Goal: Task Accomplishment & Management: Manage account settings

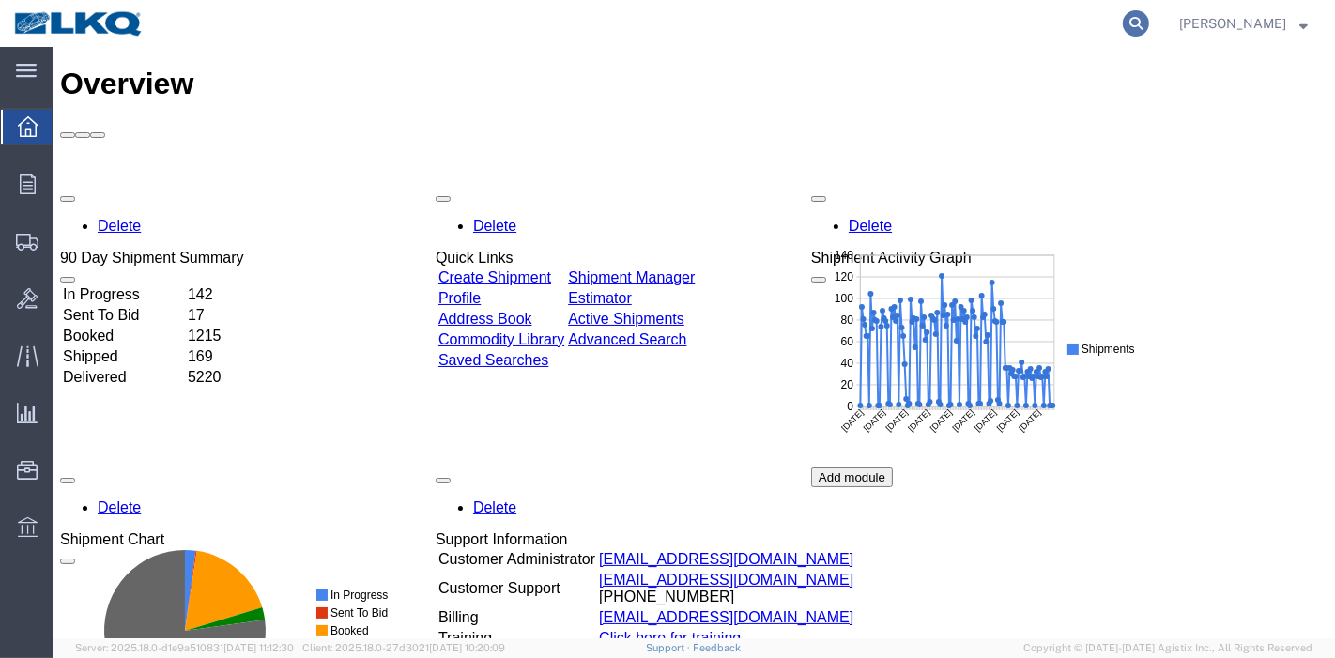
click at [1149, 19] on icon at bounding box center [1136, 23] width 26 height 26
click at [877, 23] on input "search" at bounding box center [837, 23] width 571 height 45
paste input "55433917"
type input "55433917"
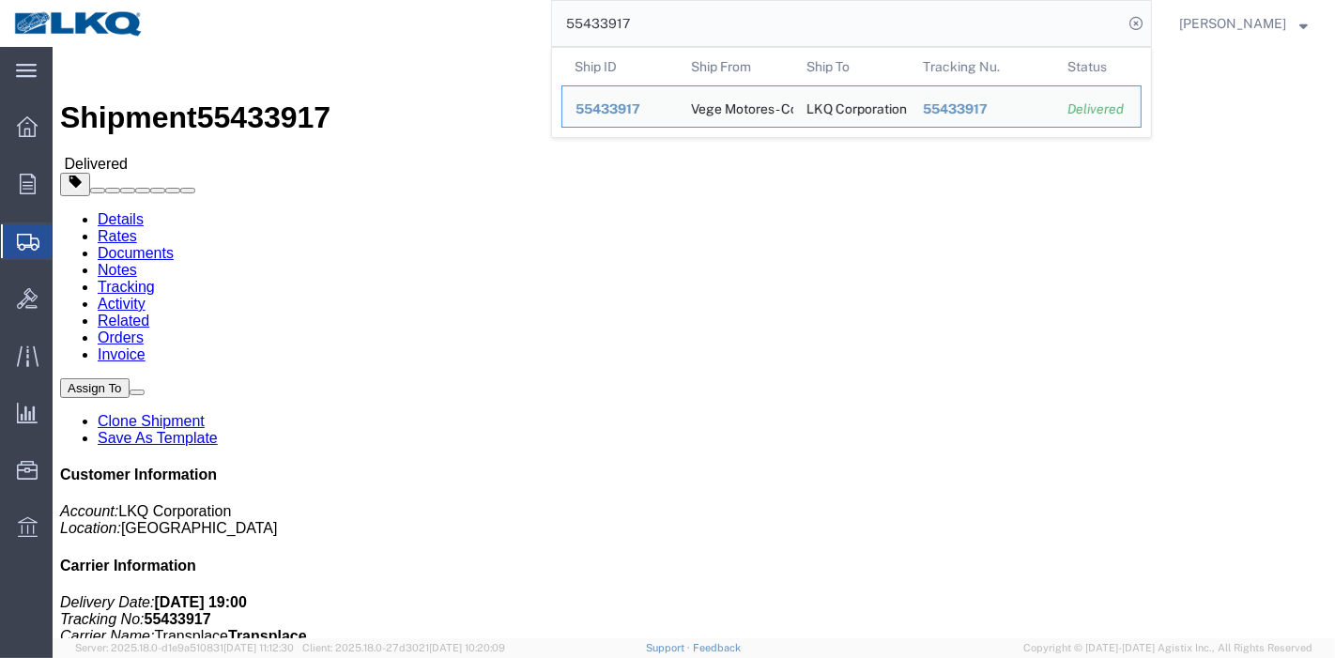
click link "Rates"
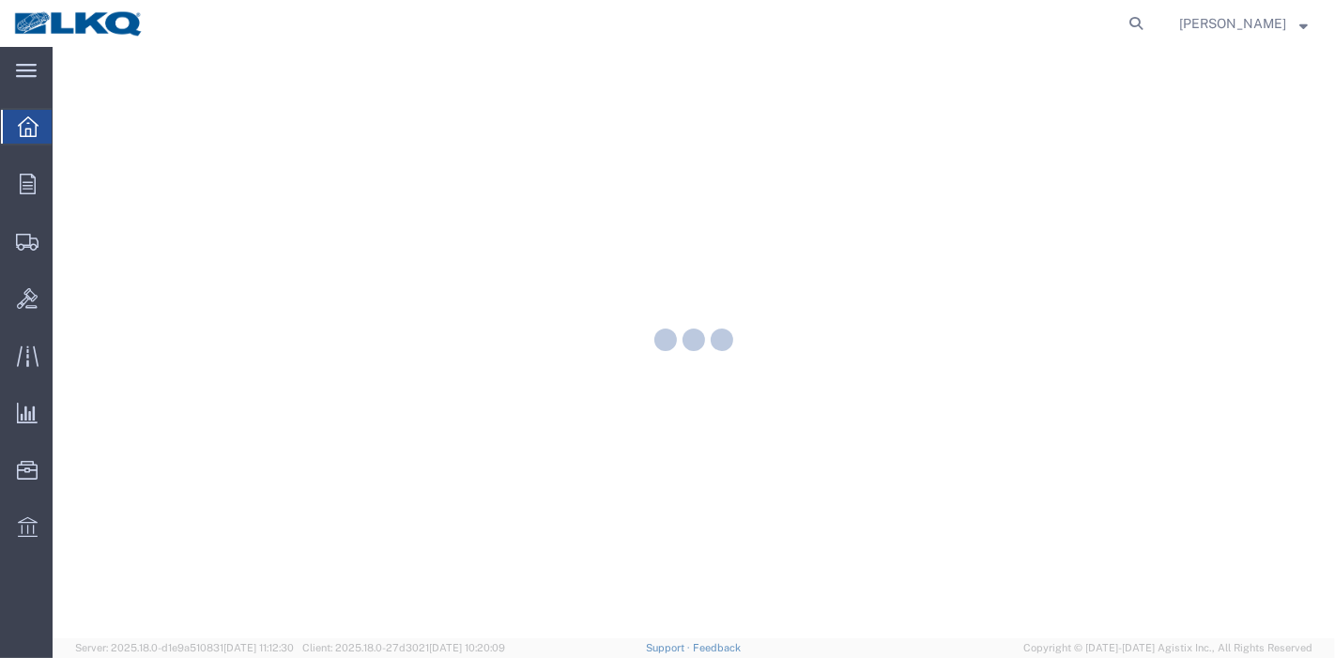
click at [1126, 24] on agx-global-search at bounding box center [851, 23] width 601 height 47
click at [1140, 25] on icon at bounding box center [1136, 23] width 26 height 26
click at [899, 25] on input "search" at bounding box center [837, 23] width 571 height 45
paste input "56616528"
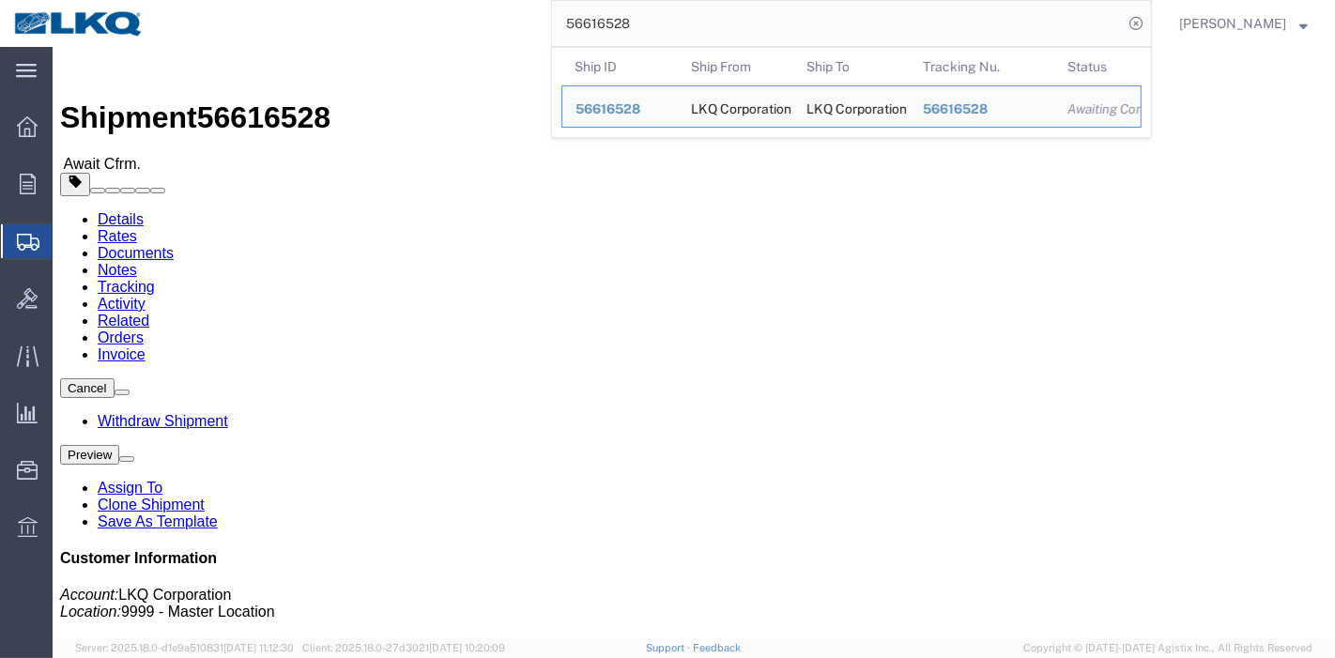
click link "Rates"
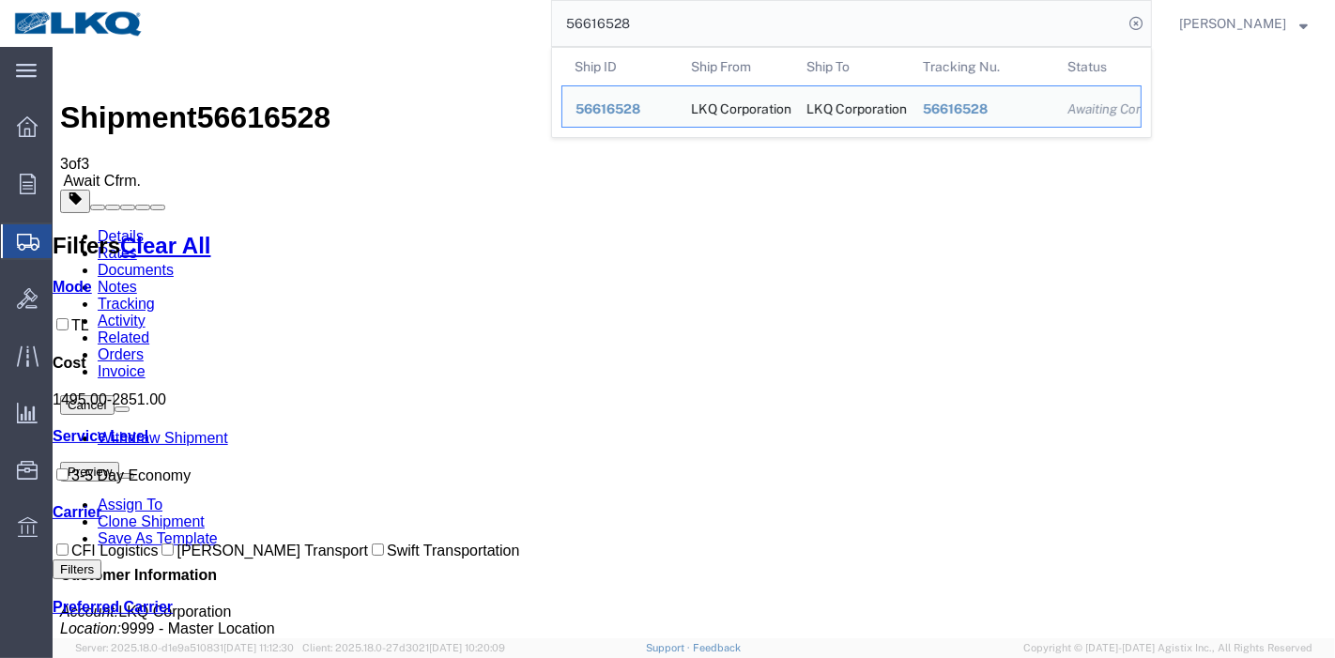
click at [615, 21] on input "56616528" at bounding box center [837, 23] width 571 height 45
drag, startPoint x: 589, startPoint y: 263, endPoint x: 637, endPoint y: 263, distance: 48.8
paste input "5433917"
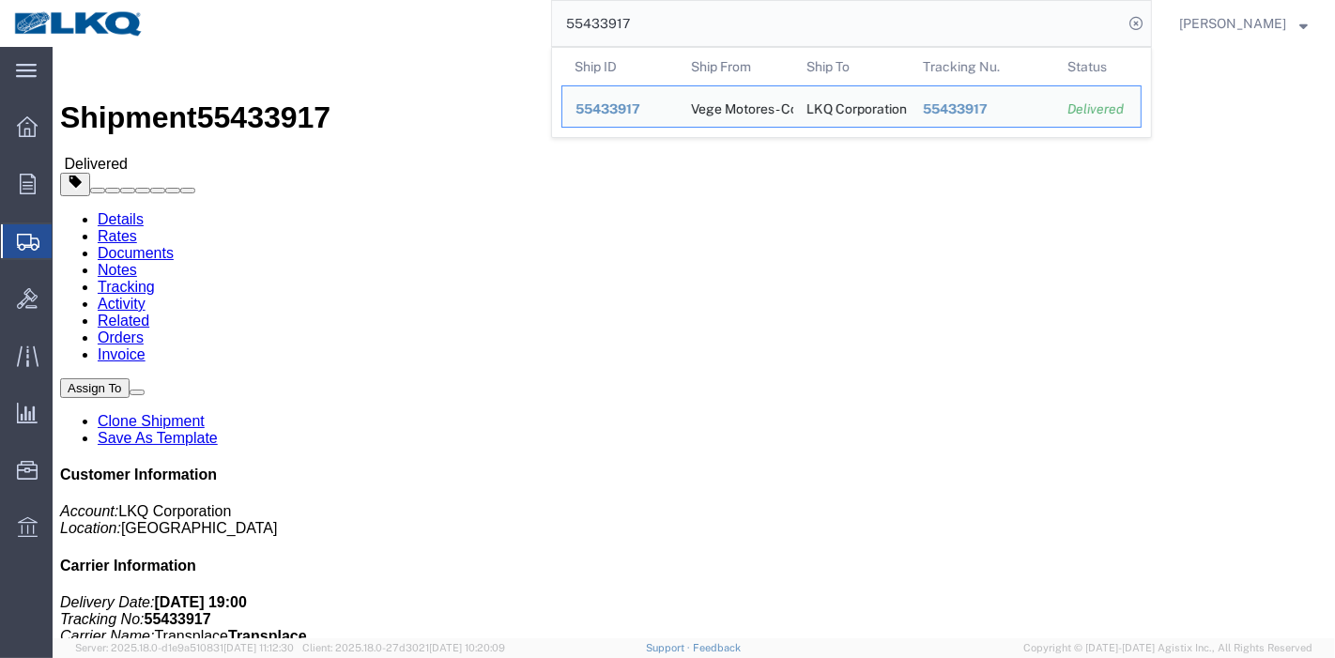
click link "Rates"
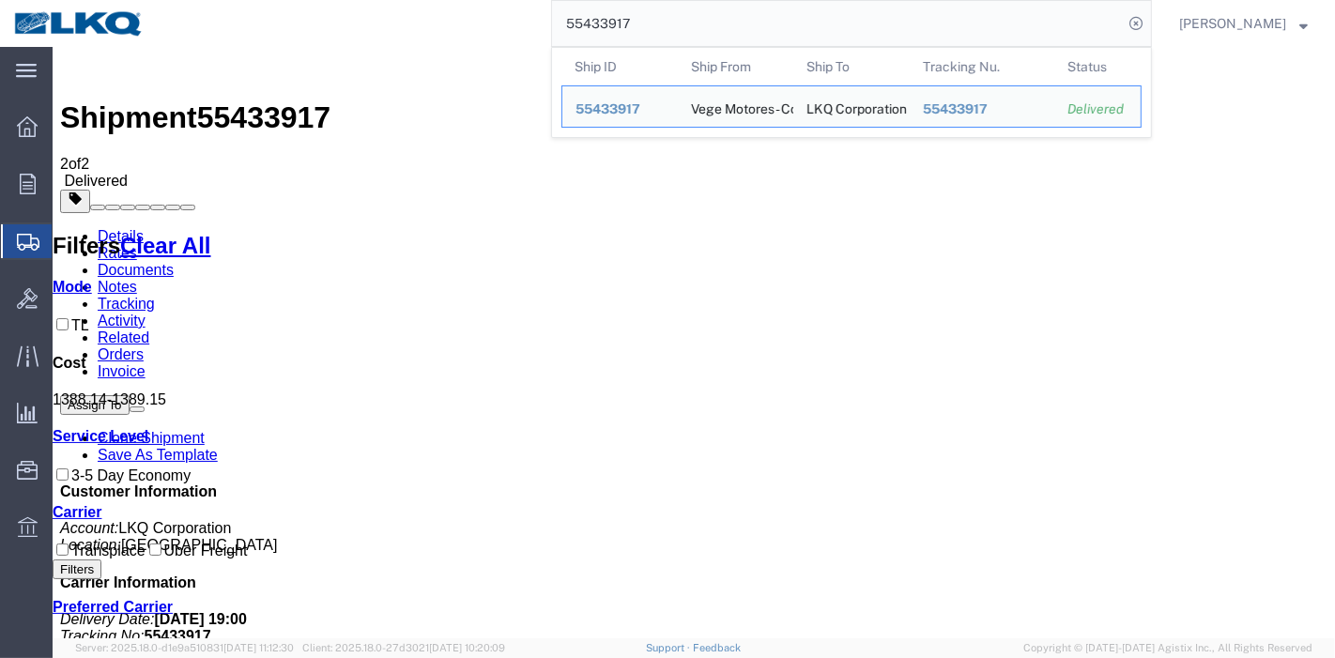
drag, startPoint x: 702, startPoint y: 36, endPoint x: 511, endPoint y: -5, distance: 195.7
click at [511, 0] on html "main_menu Created with Sketch. Collapse Menu Overview Orders Order Manager Crea…" at bounding box center [667, 329] width 1335 height 658
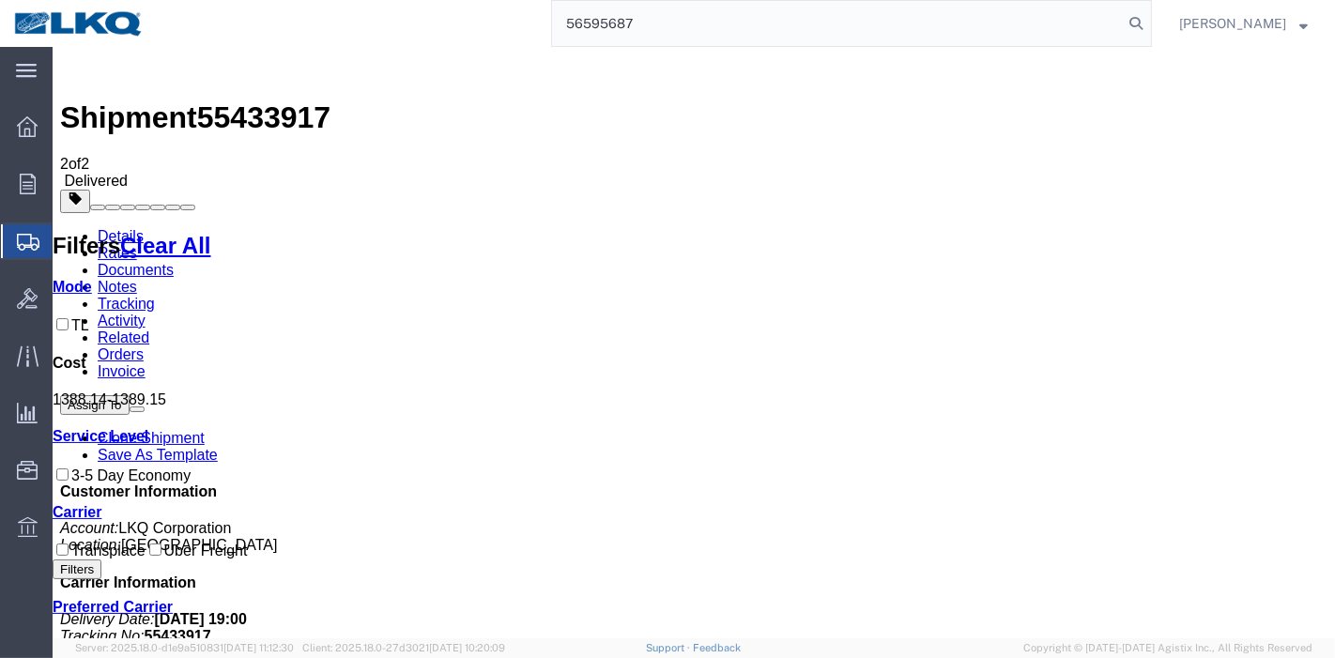
type input "56595687"
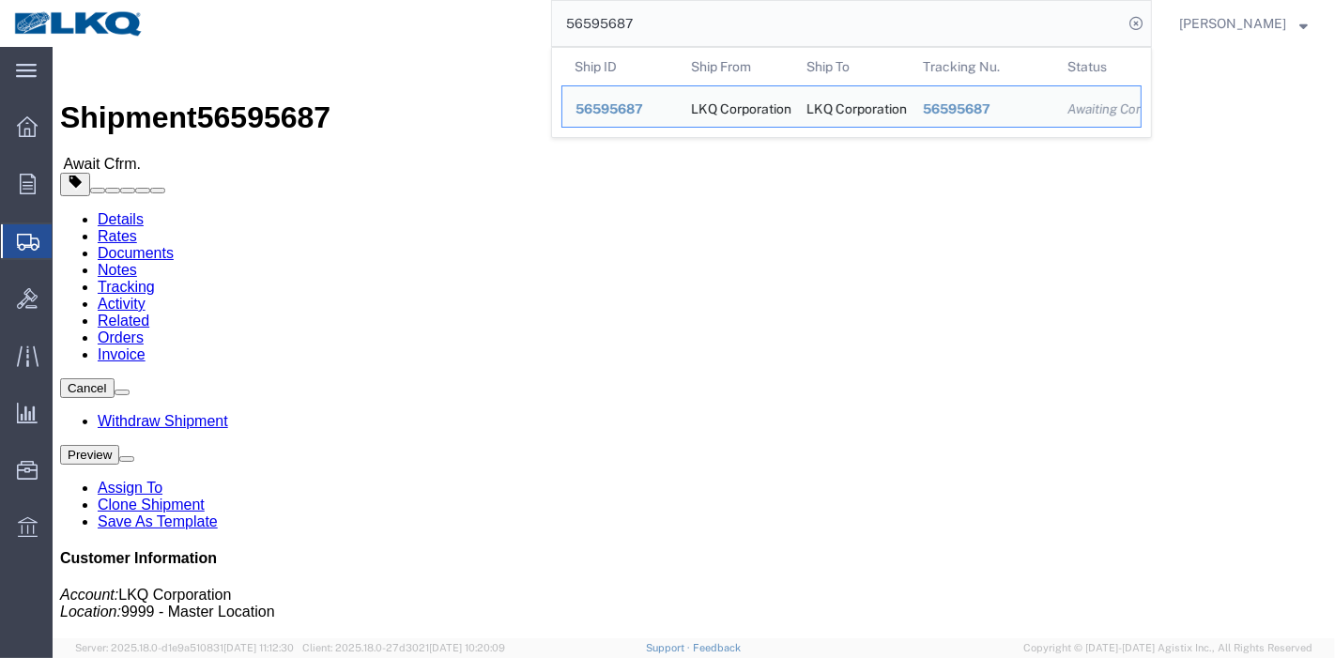
click link "Rates"
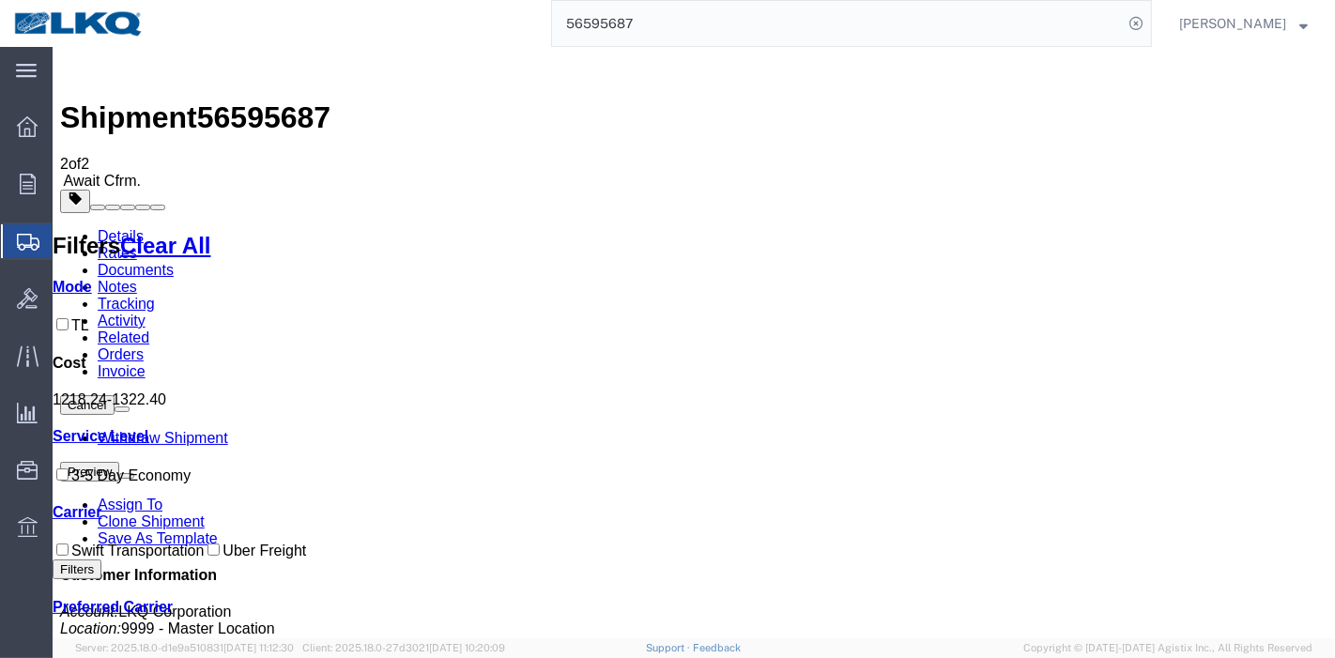
click at [154, 296] on link "Tracking" at bounding box center [125, 304] width 57 height 16
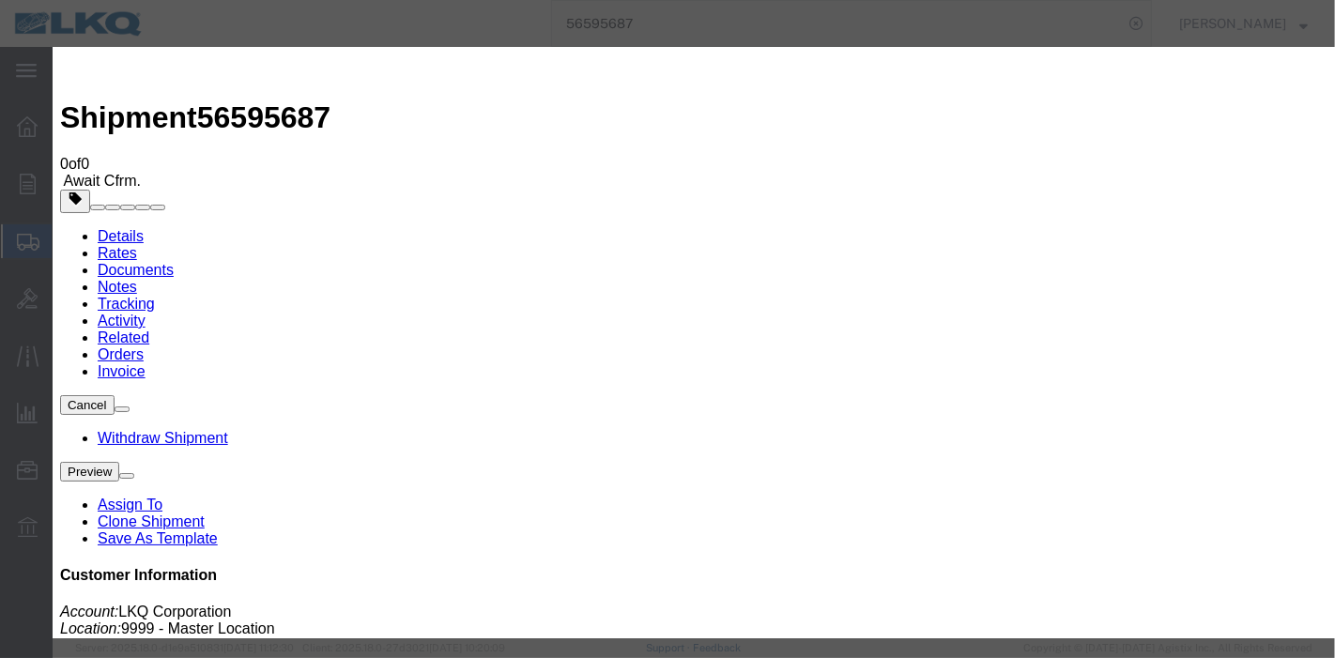
type input "09/11/2025"
type input "1:00 AM"
select select "DEA_HOLD_INTACT"
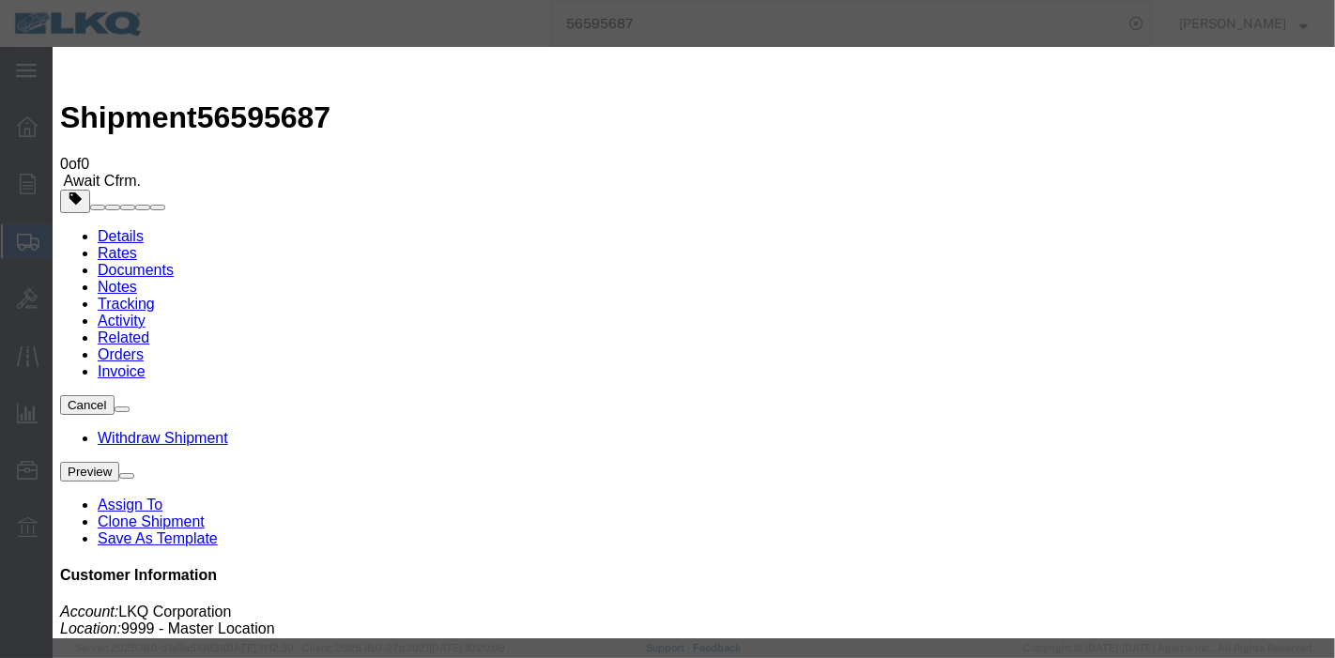
type input "09/11/2025"
type input "1:00 AM"
drag, startPoint x: 413, startPoint y: 273, endPoint x: 403, endPoint y: 273, distance: 10.3
select select "DELIVRED"
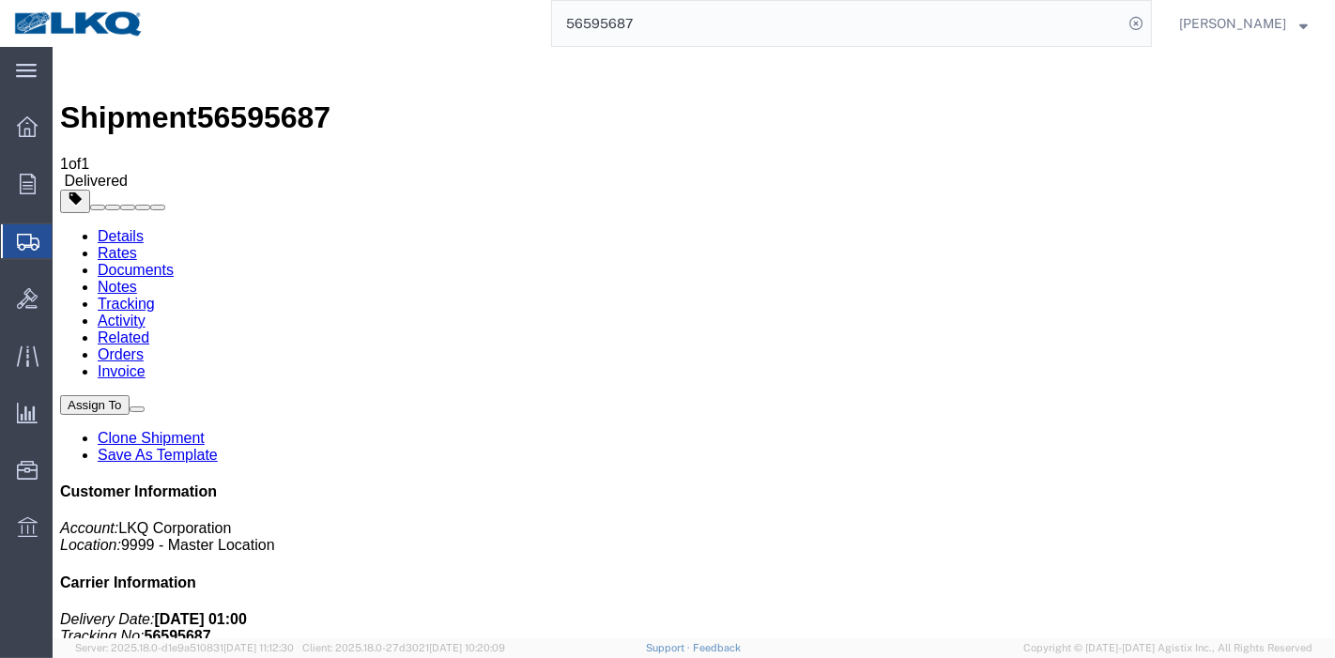
scroll to position [208, 0]
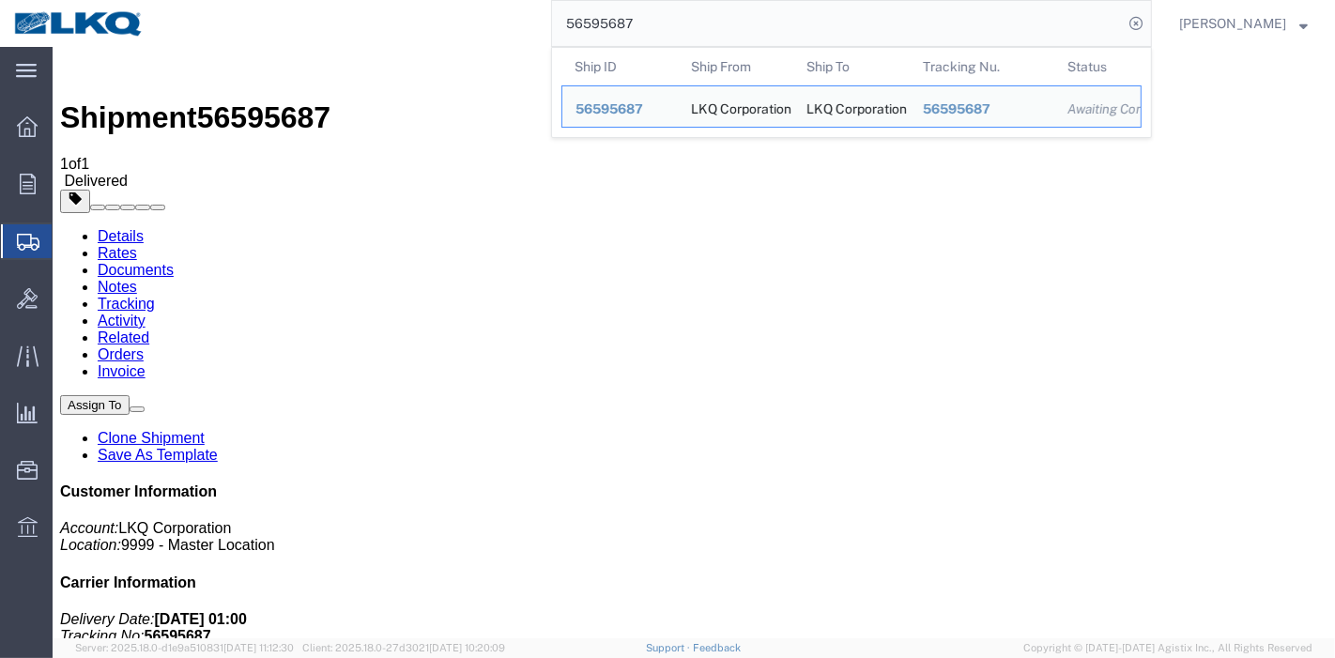
drag, startPoint x: 684, startPoint y: 26, endPoint x: 330, endPoint y: -23, distance: 357.4
click at [330, 0] on html "main_menu Created with Sketch. Collapse Menu Overview Orders Order Manager Crea…" at bounding box center [667, 329] width 1335 height 658
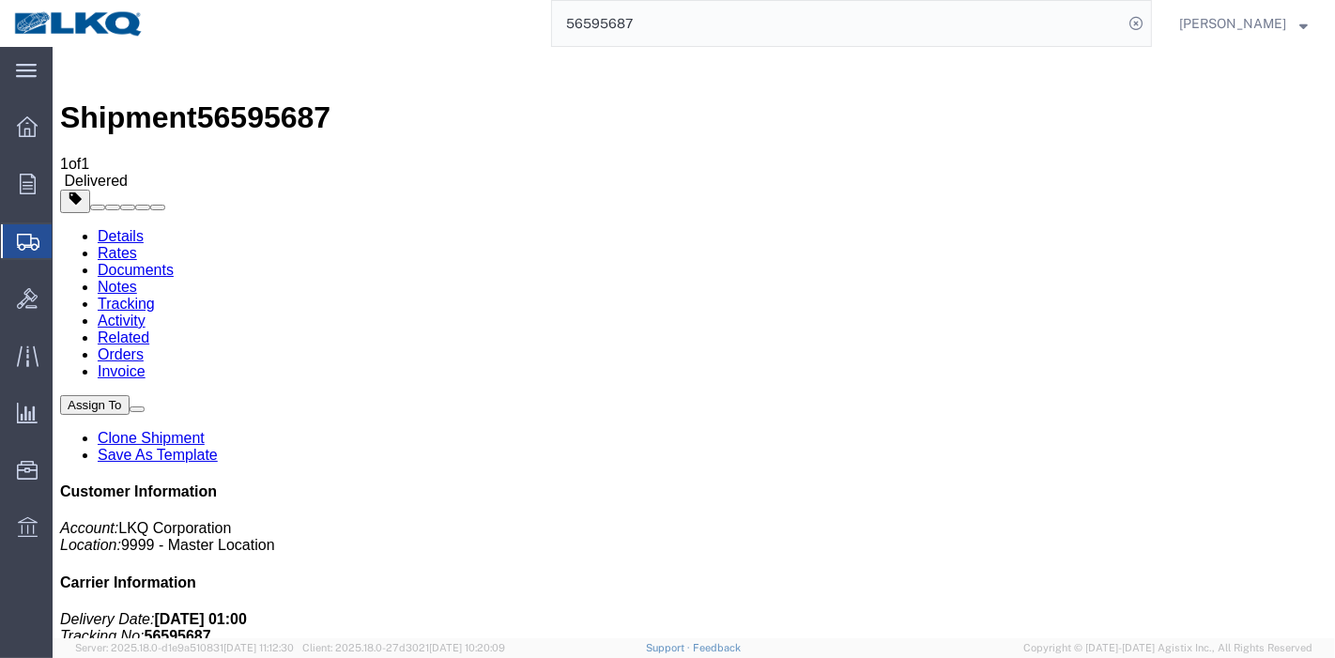
paste input "329160"
type input "56329160"
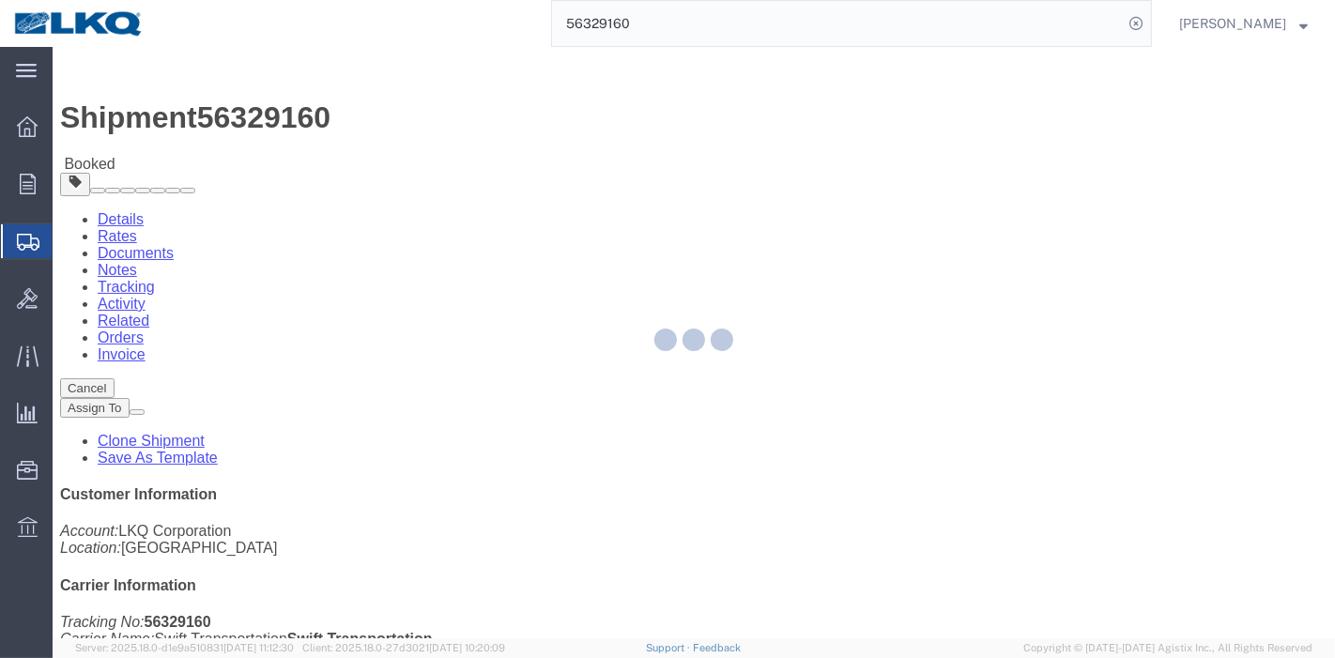
click at [389, 119] on div at bounding box center [694, 342] width 1282 height 591
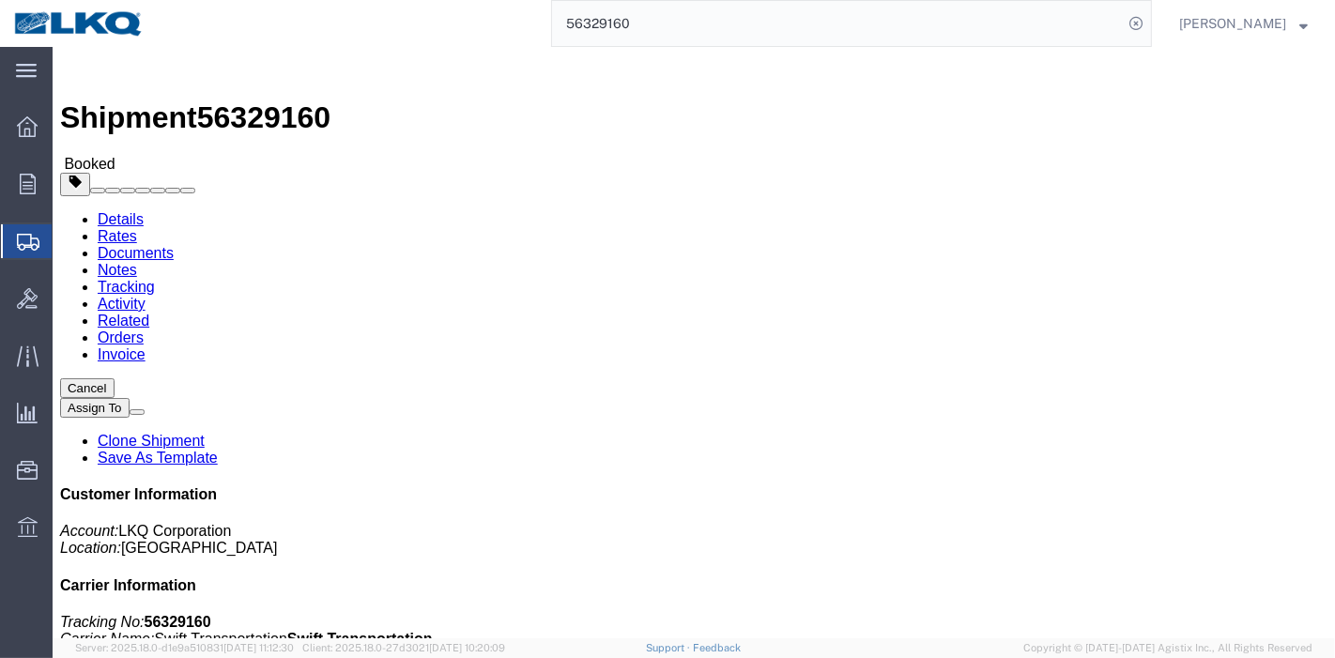
click link "Tracking"
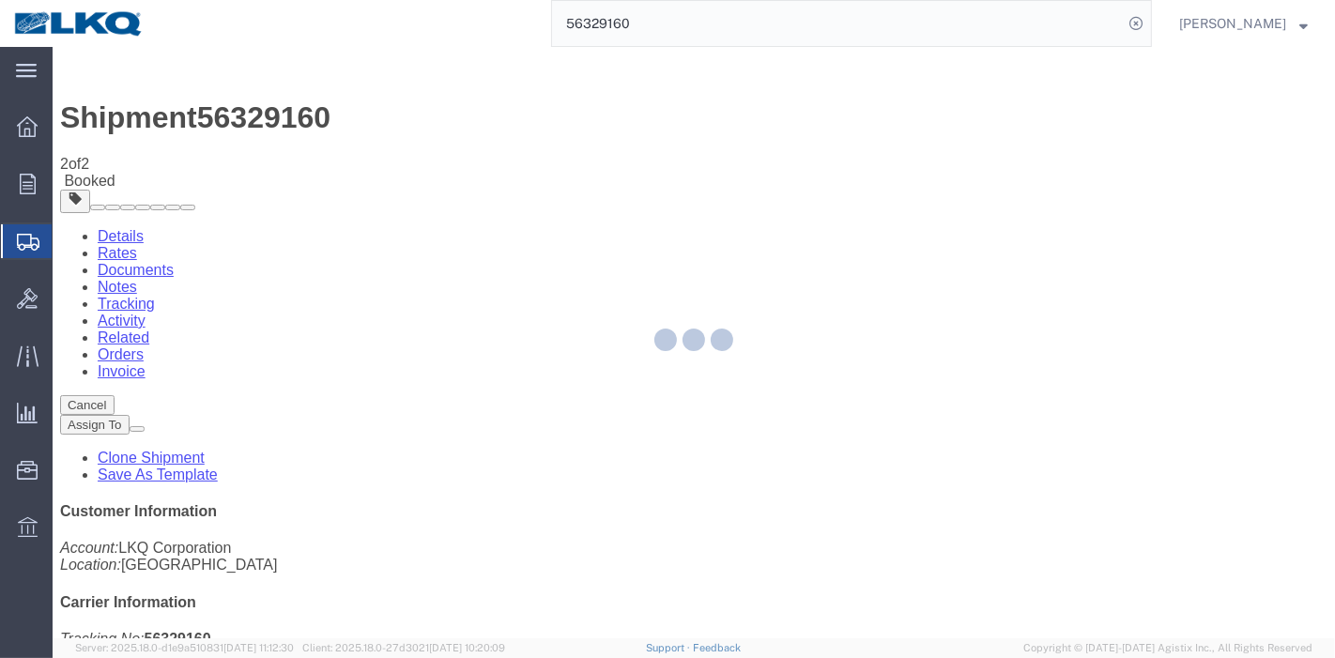
click at [888, 165] on div at bounding box center [694, 342] width 1282 height 591
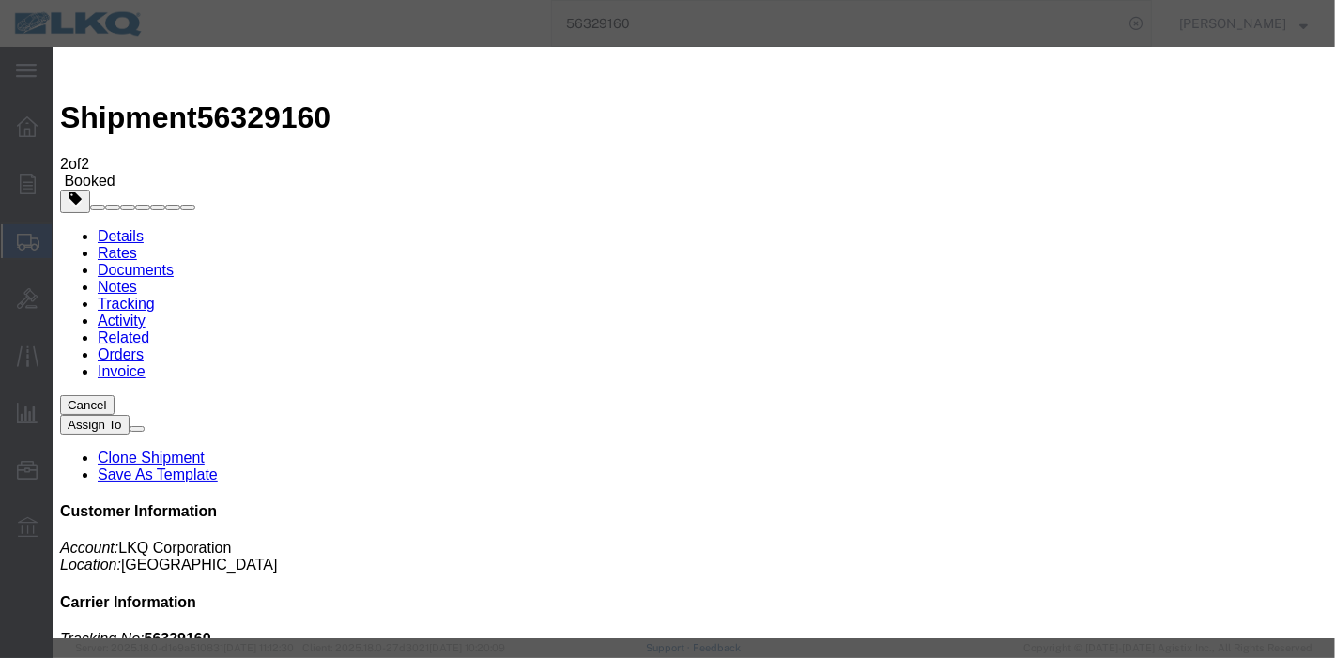
type input "09/11/2025"
type input "1:00 AM"
select select "DELIVRED"
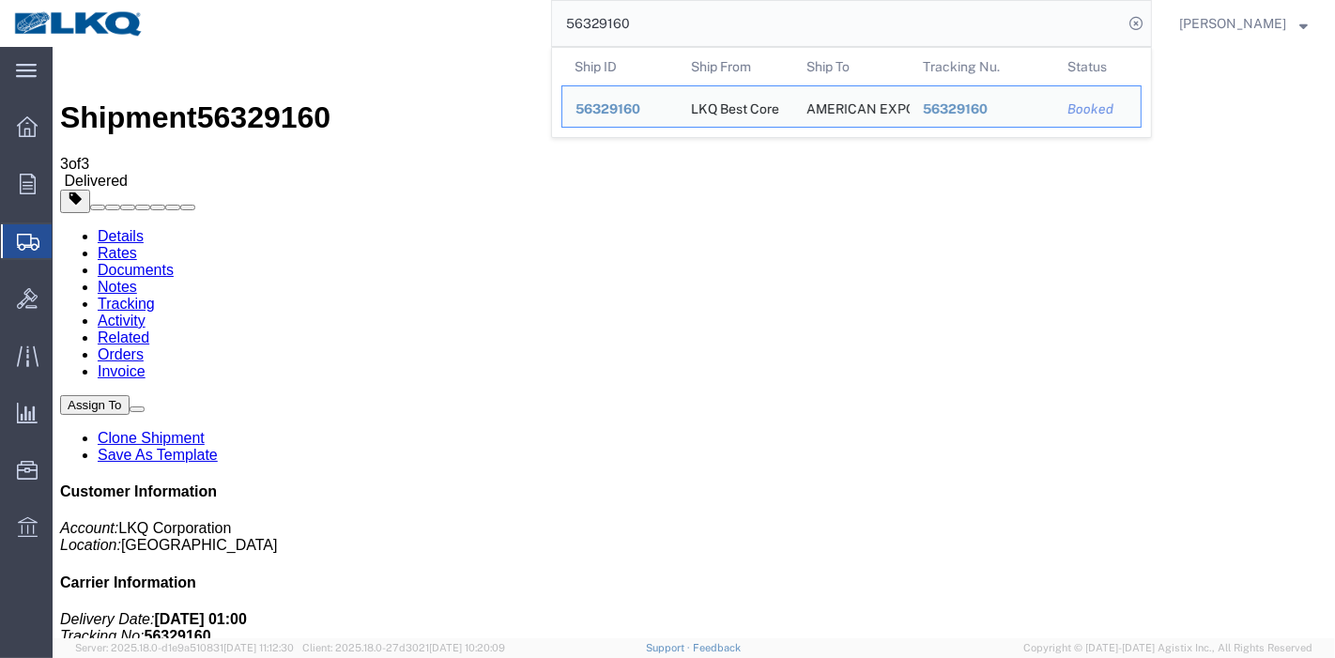
drag, startPoint x: 686, startPoint y: 20, endPoint x: 406, endPoint y: 17, distance: 280.7
click at [406, 16] on div "56329160 Ship ID Ship From Ship To Tracking Nu. Status Ship ID 56329160 Ship Fr…" at bounding box center [655, 23] width 994 height 47
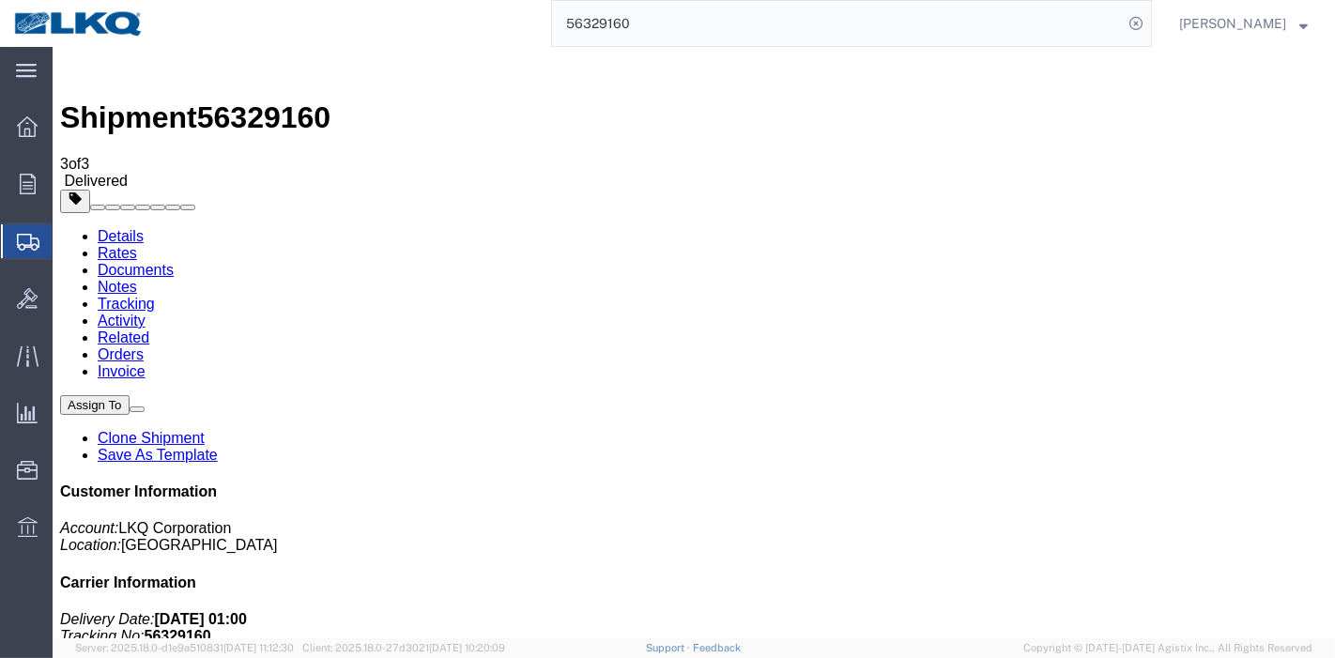
paste input "010484"
type input "56010484"
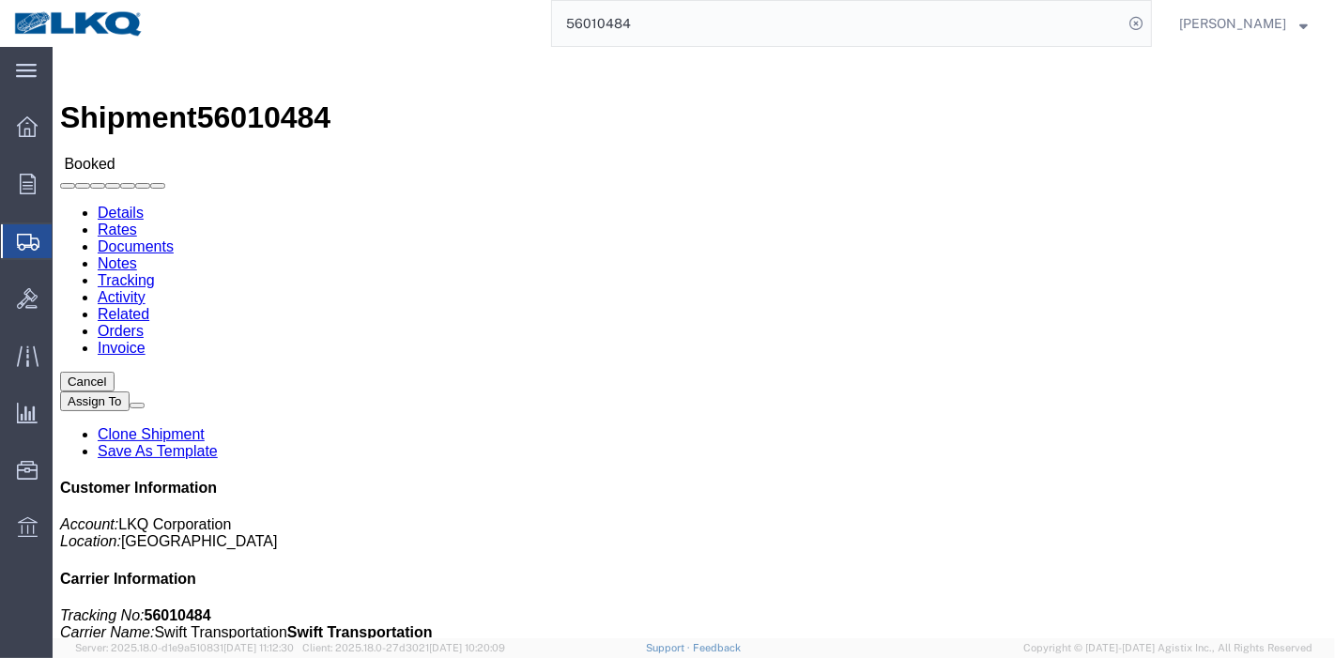
click div
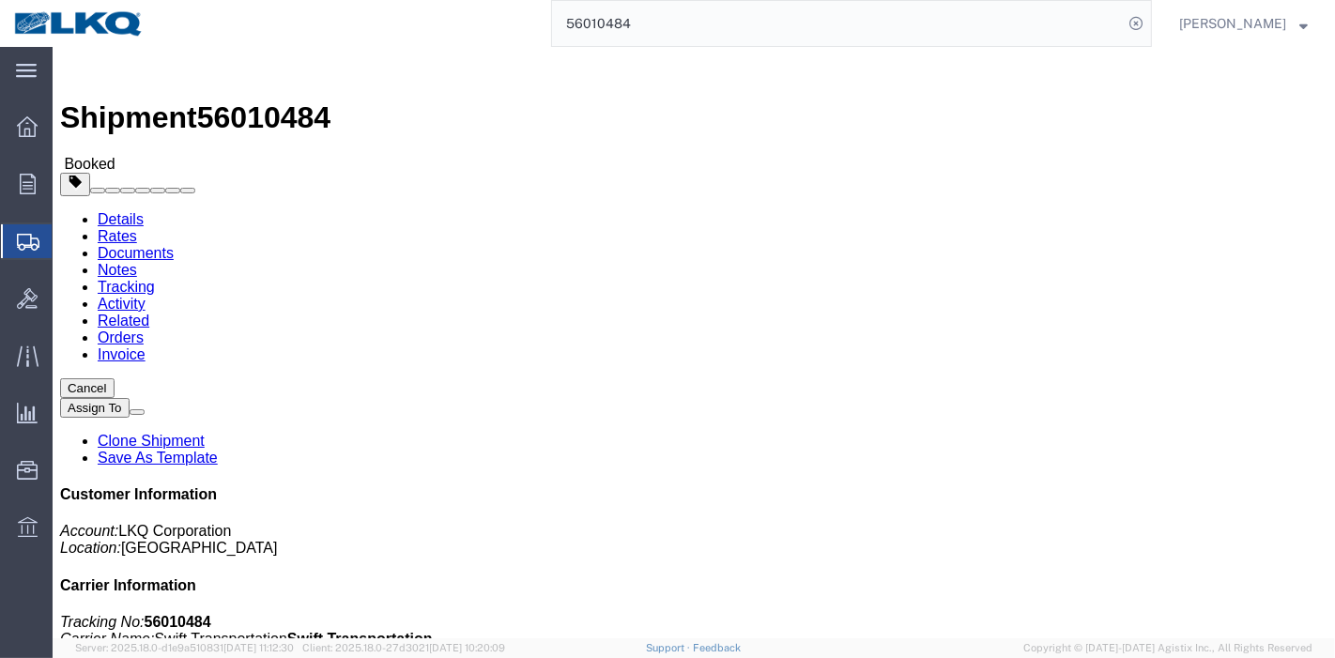
click link "Tracking"
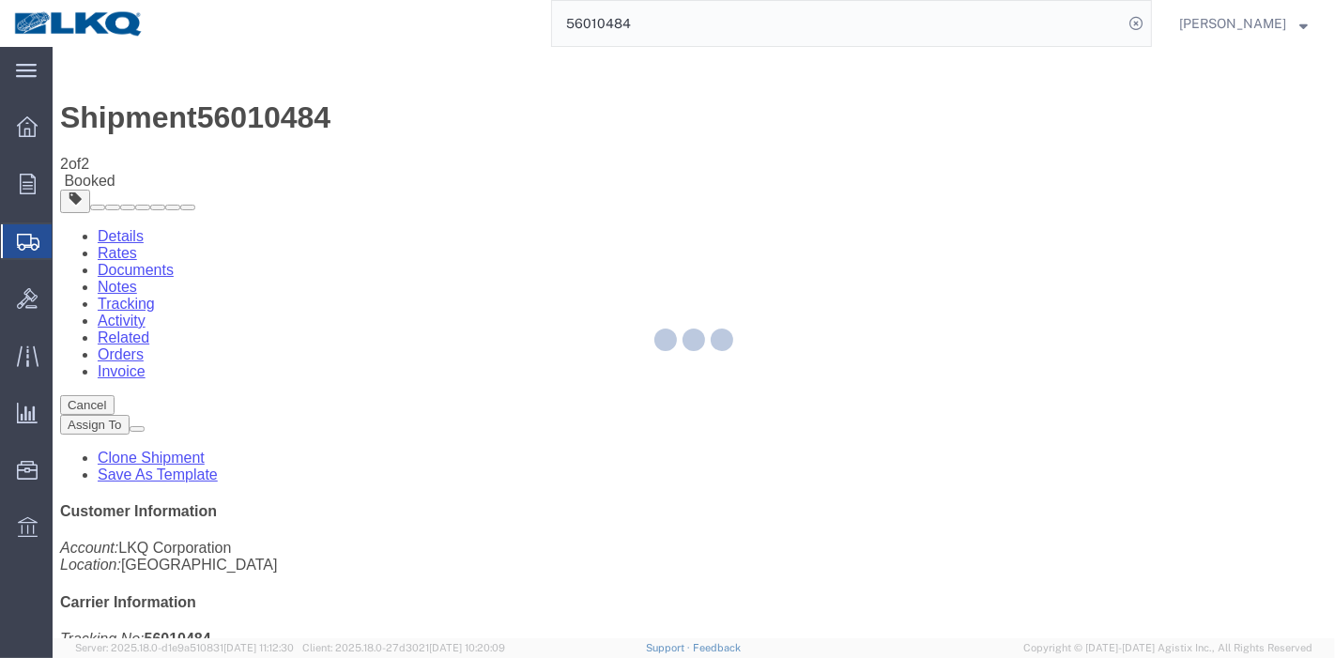
click at [865, 166] on div at bounding box center [694, 342] width 1282 height 591
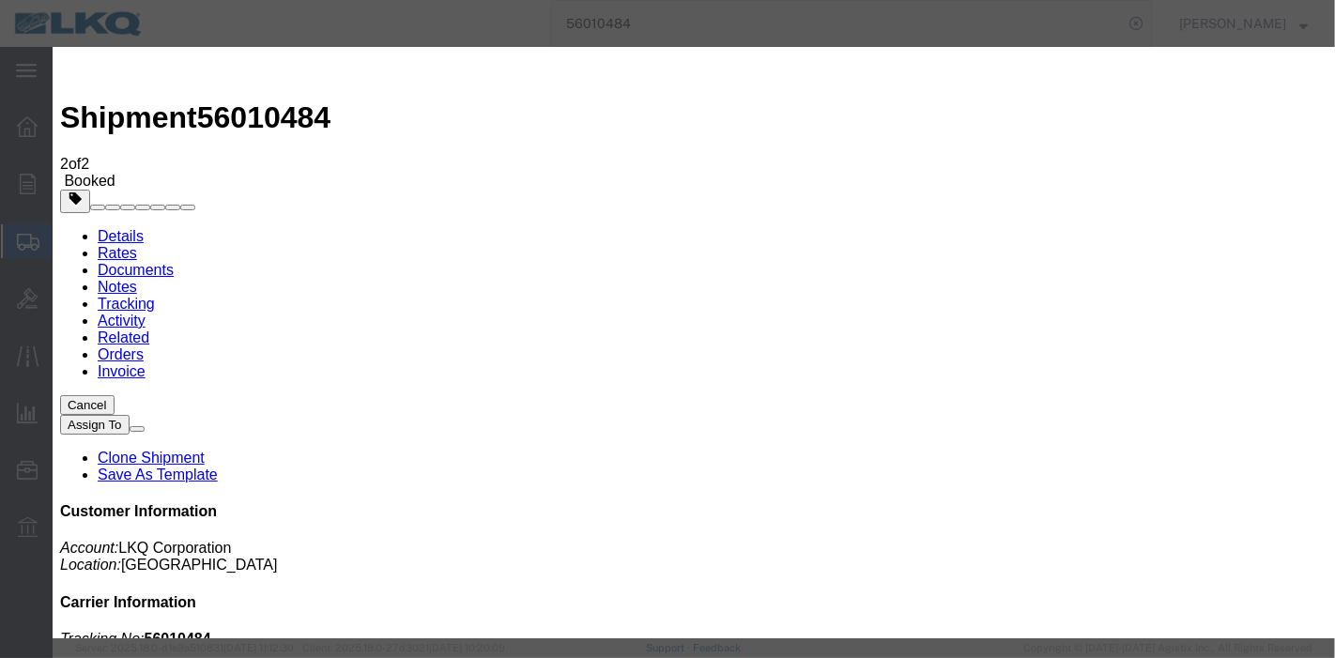
type input "09/11/2025"
type input "1:00 AM"
select select "DELIVRED"
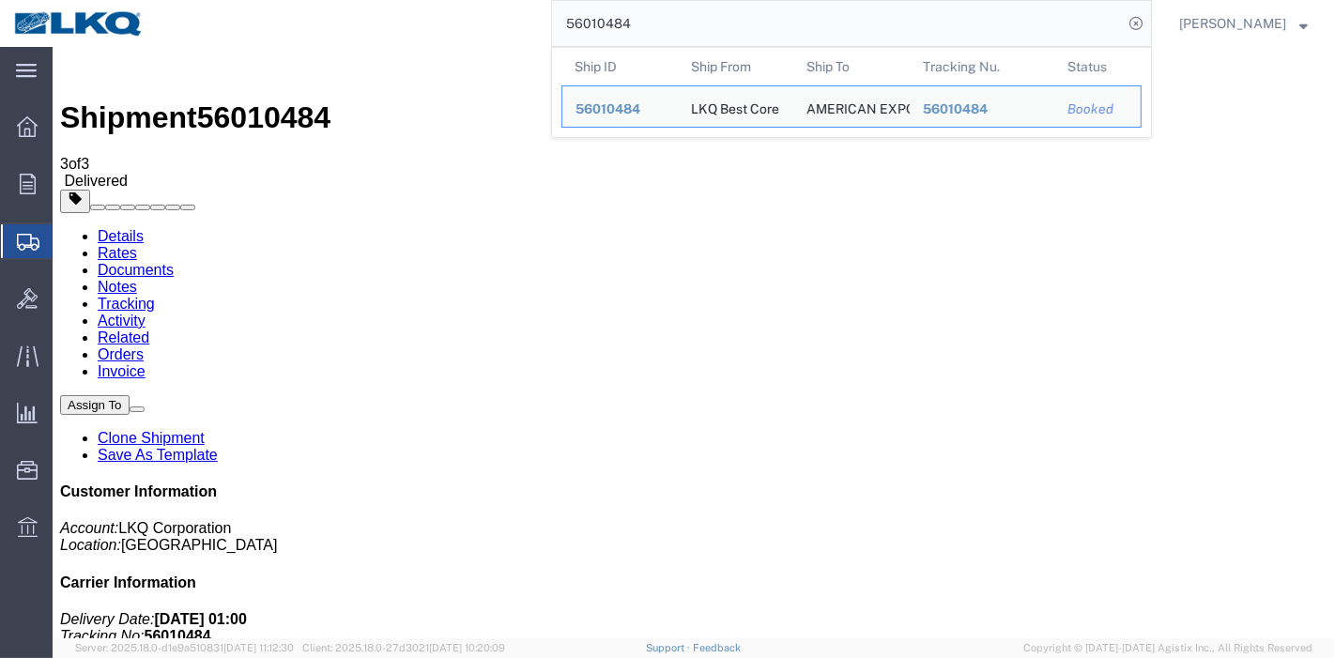
drag, startPoint x: 655, startPoint y: 23, endPoint x: 458, endPoint y: -5, distance: 199.1
click at [458, 0] on html "main_menu Created with Sketch. Collapse Menu Overview Orders Order Manager Crea…" at bounding box center [667, 329] width 1335 height 658
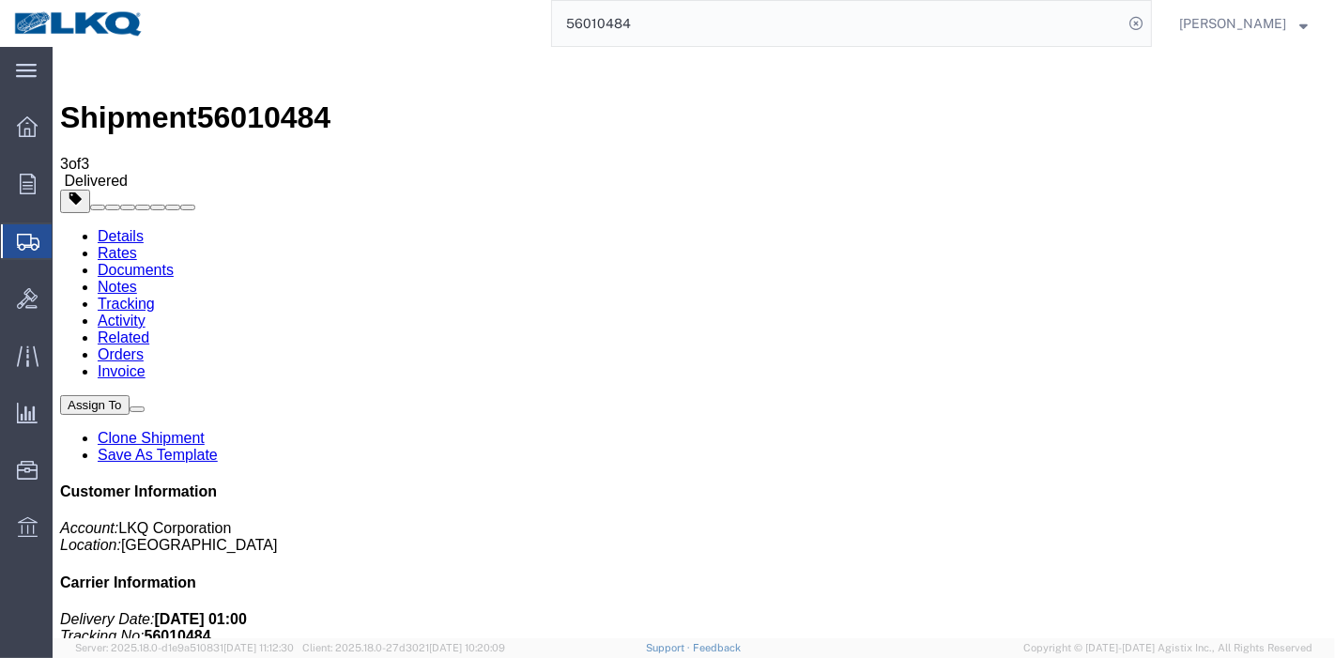
paste input "667068"
type input "56667068"
drag, startPoint x: 1166, startPoint y: 8, endPoint x: 1140, endPoint y: 15, distance: 27.3
click at [1166, 7] on nav "56667068 Praveen Nagaraj" at bounding box center [674, 23] width 1322 height 47
click at [1140, 15] on icon at bounding box center [1136, 23] width 26 height 26
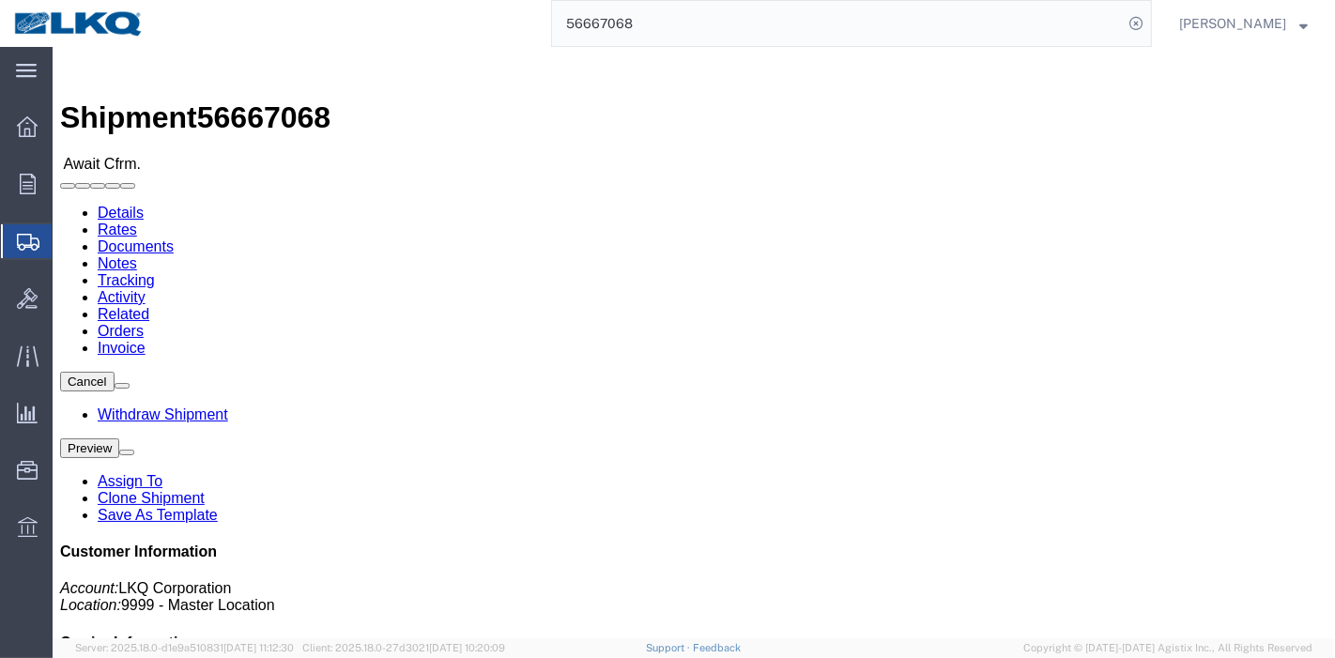
drag, startPoint x: 413, startPoint y: 127, endPoint x: 355, endPoint y: 70, distance: 81.0
click link "Tracking"
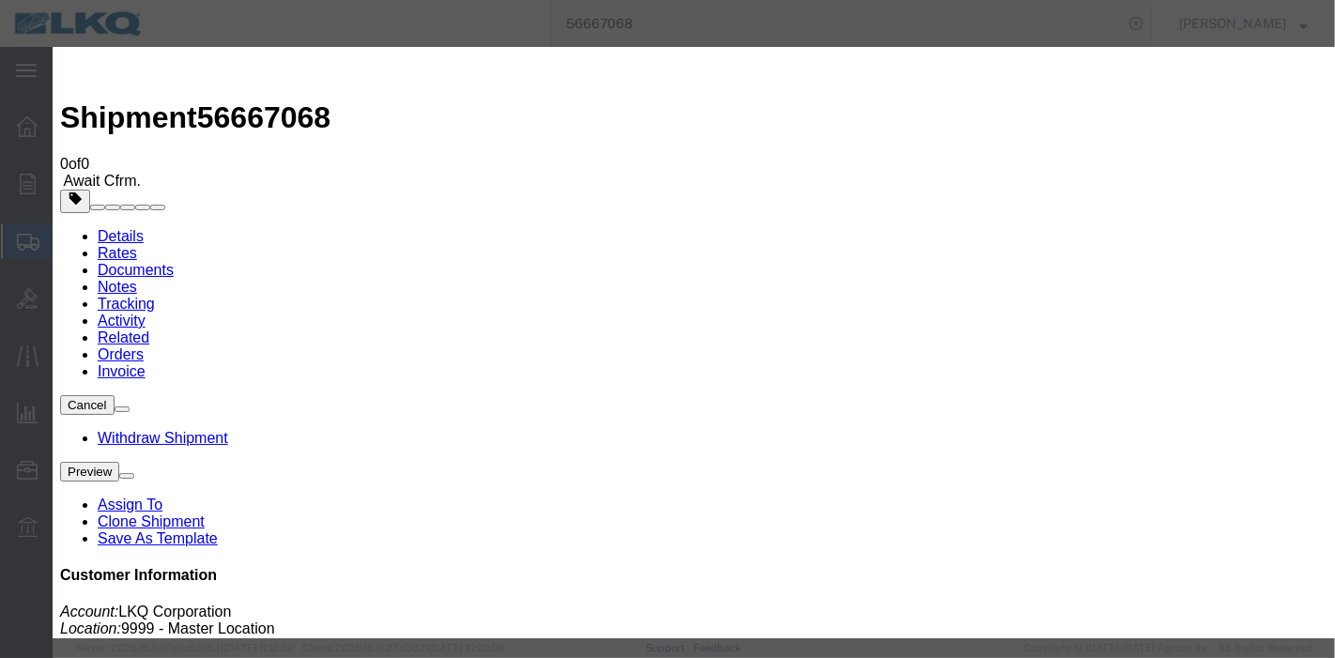
type input "09/11/2025"
type input "1:00 AM"
select select "DELIVRED"
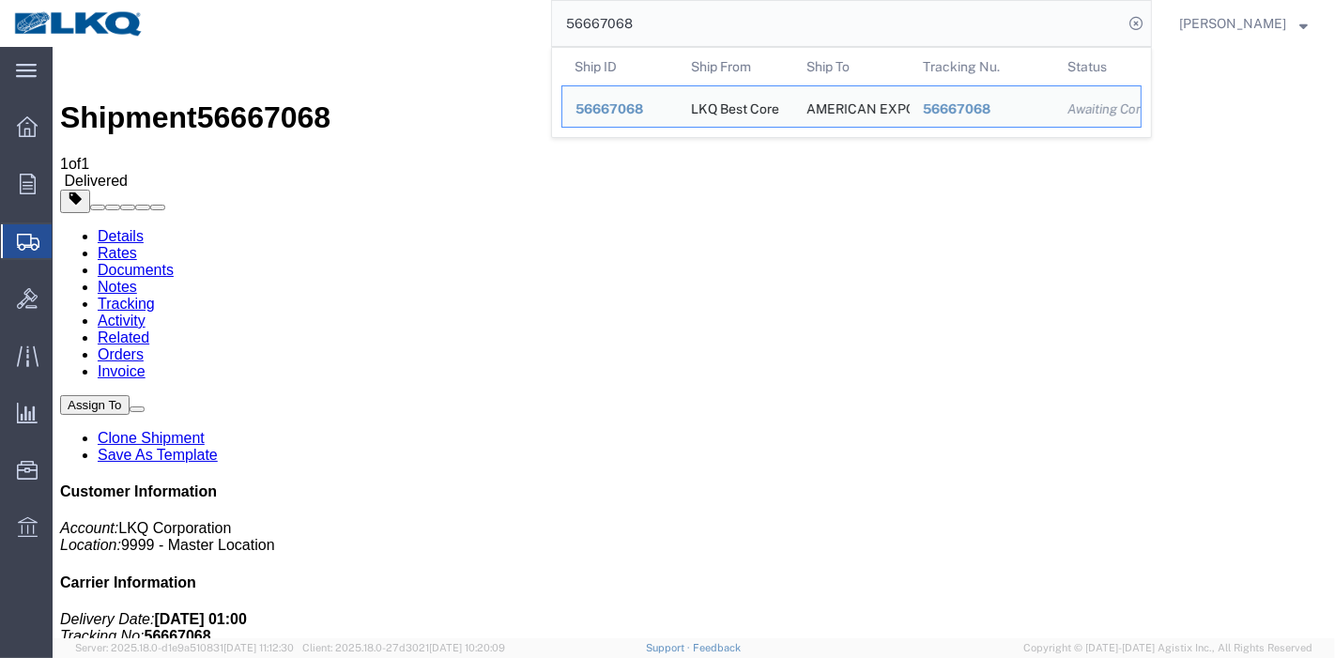
drag, startPoint x: 681, startPoint y: 25, endPoint x: 411, endPoint y: 8, distance: 270.0
click at [411, 8] on div "56667068 Ship ID Ship From Ship To Tracking Nu. Status Ship ID 56667068 Ship Fr…" at bounding box center [655, 23] width 994 height 47
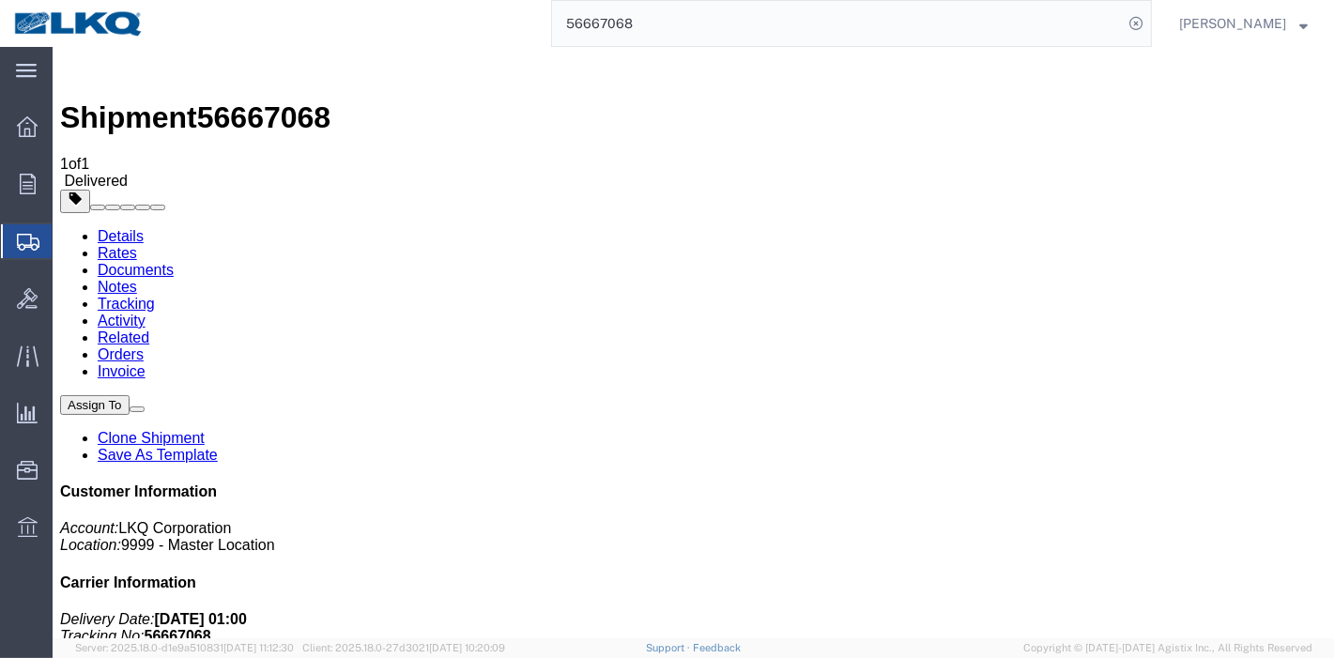
paste input "82109"
type input "56682109"
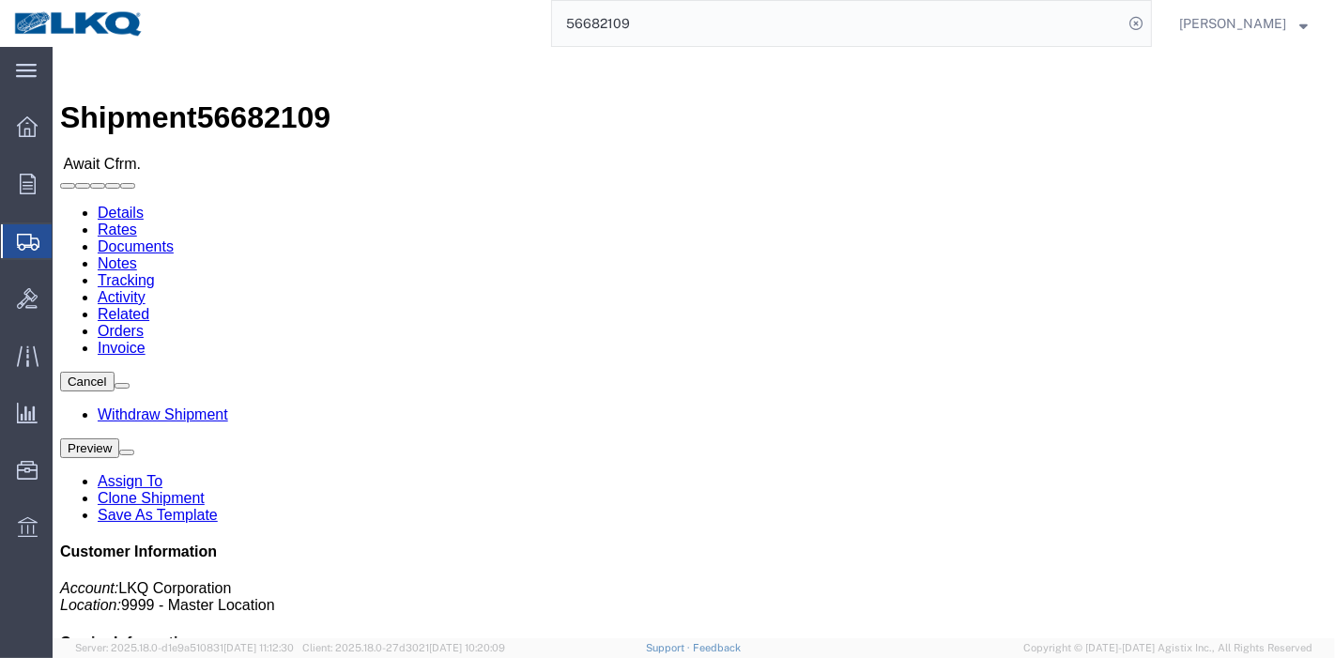
click link "Tracking"
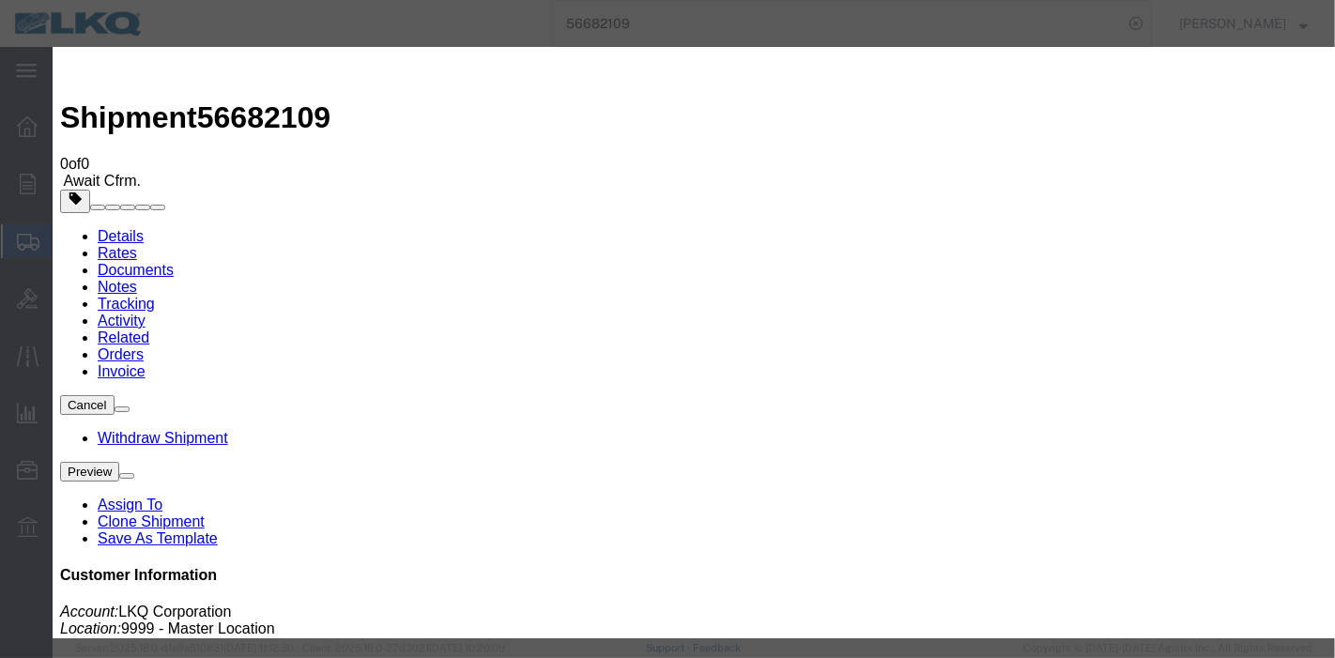
type input "09/11/2025"
type input "1:00 AM"
select select "DELIVRED"
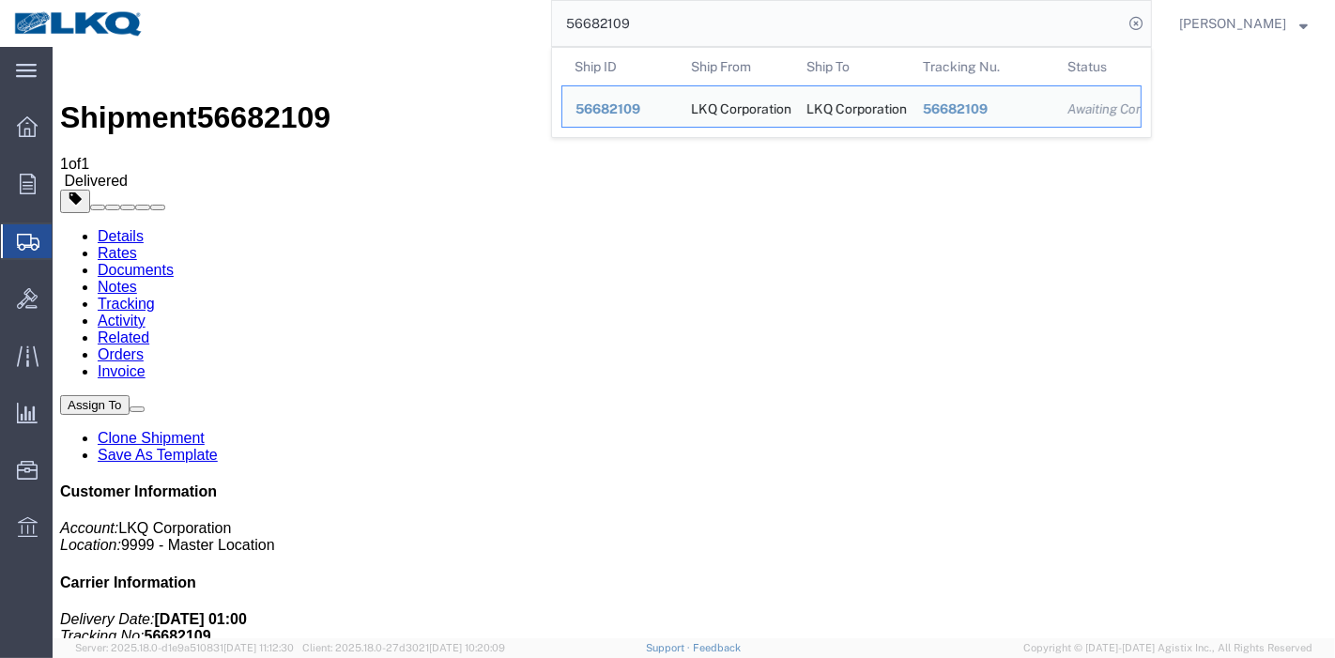
drag, startPoint x: 678, startPoint y: 25, endPoint x: 380, endPoint y: -7, distance: 299.3
click at [380, 0] on html "main_menu Created with Sketch. Collapse Menu Overview Orders Order Manager Crea…" at bounding box center [667, 329] width 1335 height 658
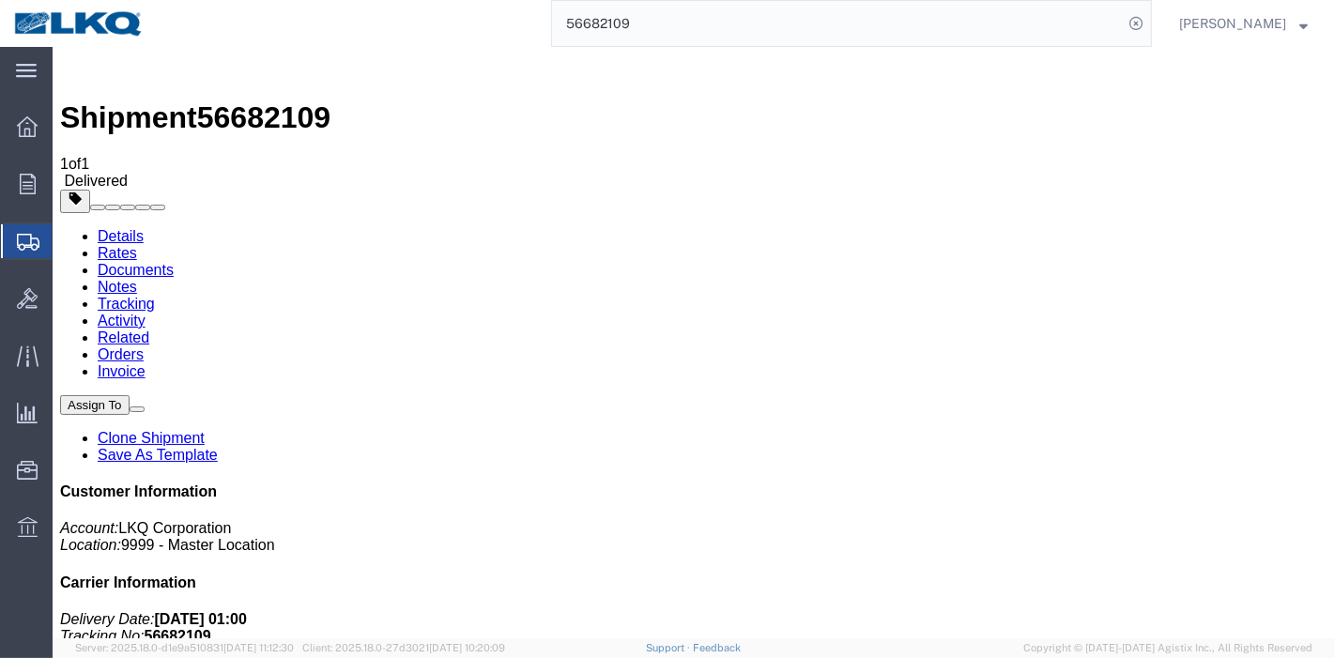
paste input "288234"
type input "56288234"
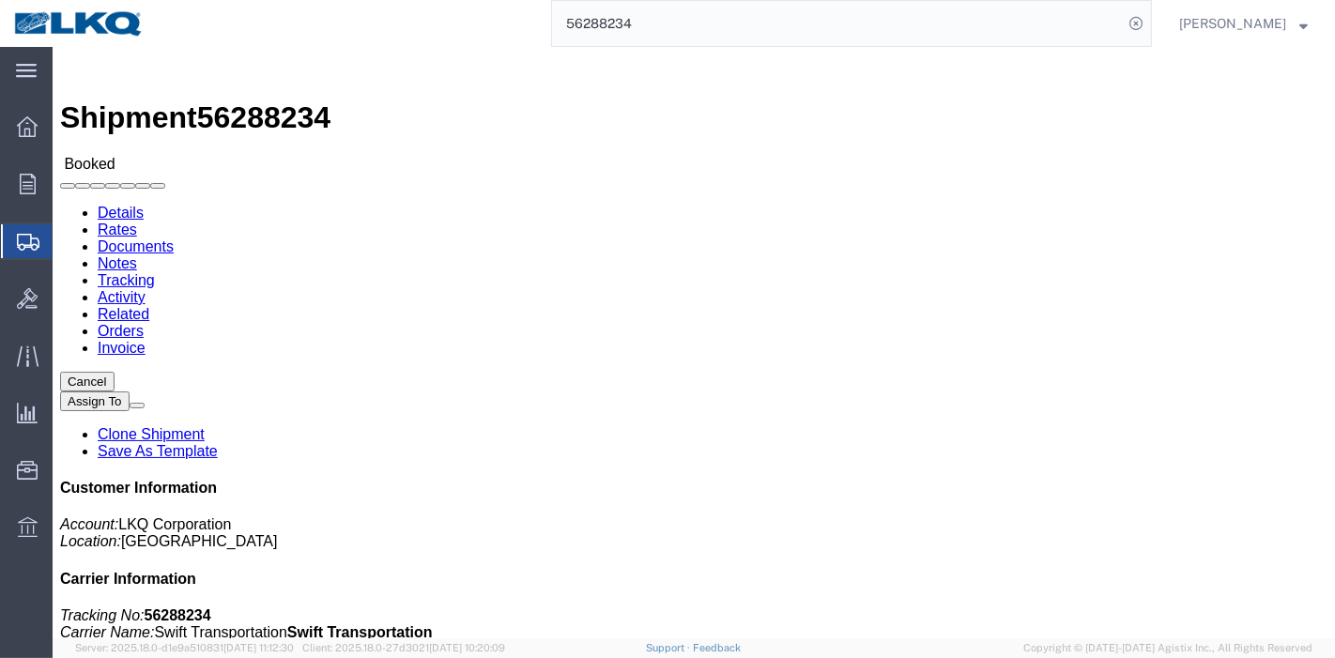
click link "Tracking"
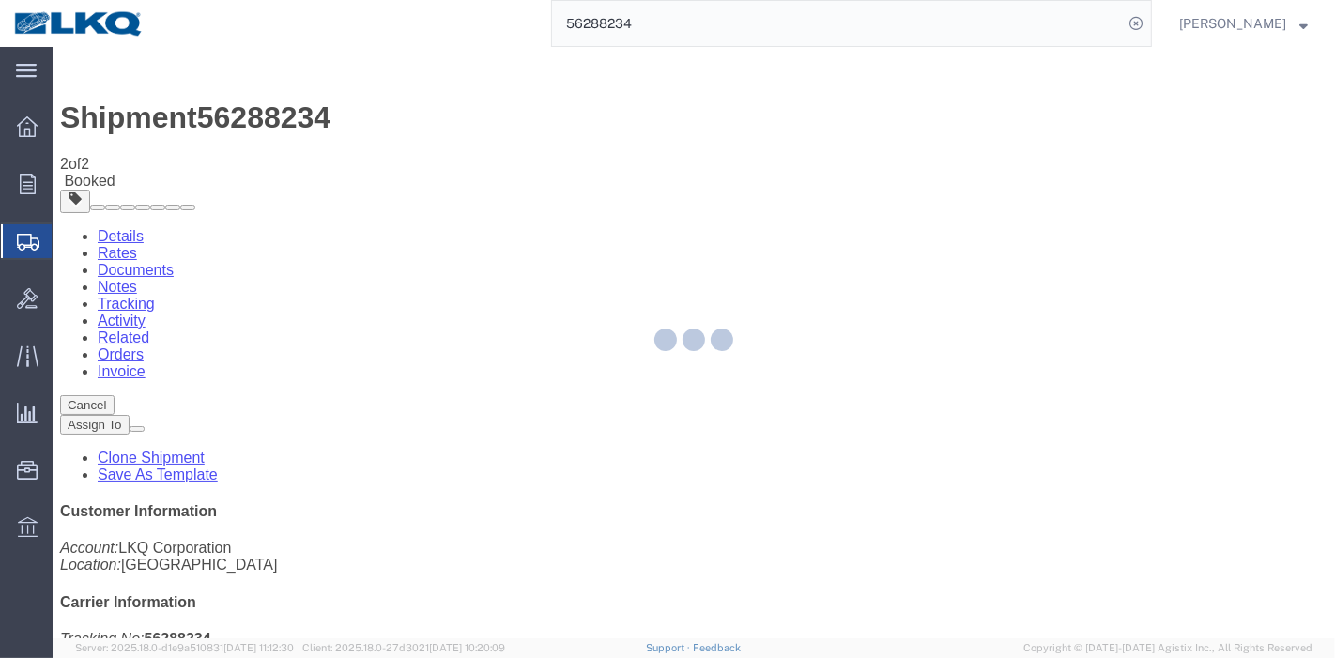
click at [872, 164] on div at bounding box center [694, 342] width 1282 height 591
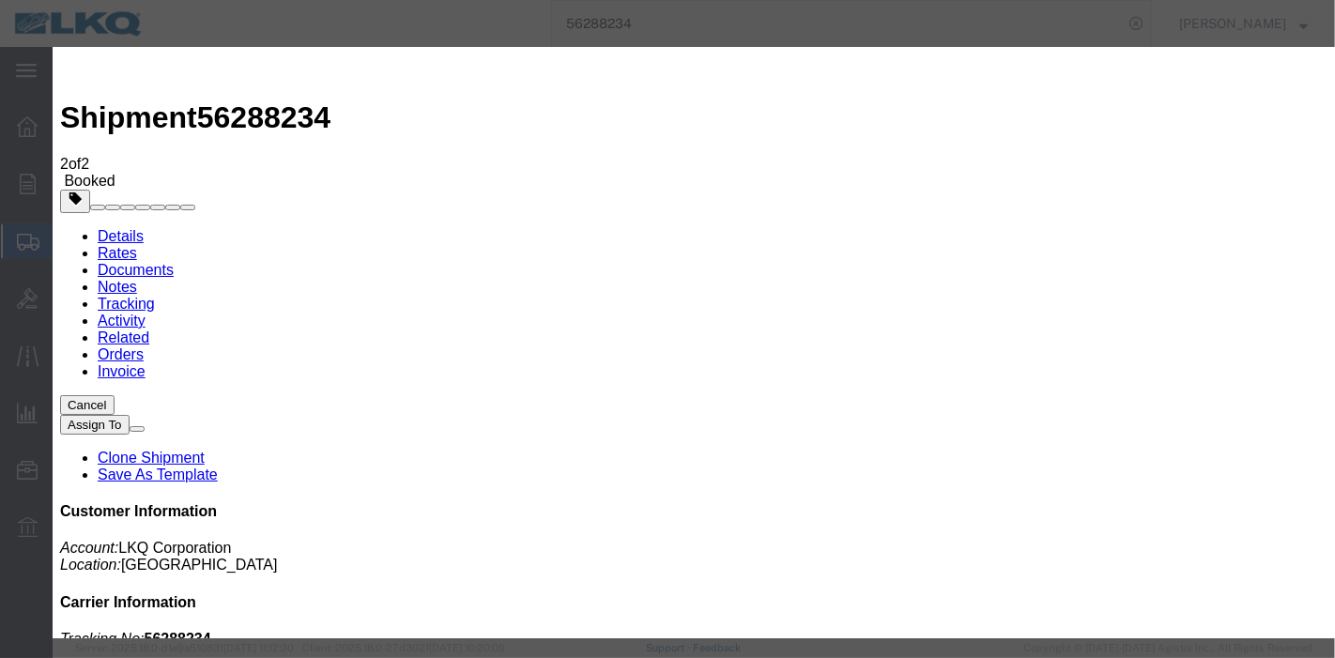
type input "09/11/2025"
type input "1:00 AM"
select select "DELIVRED"
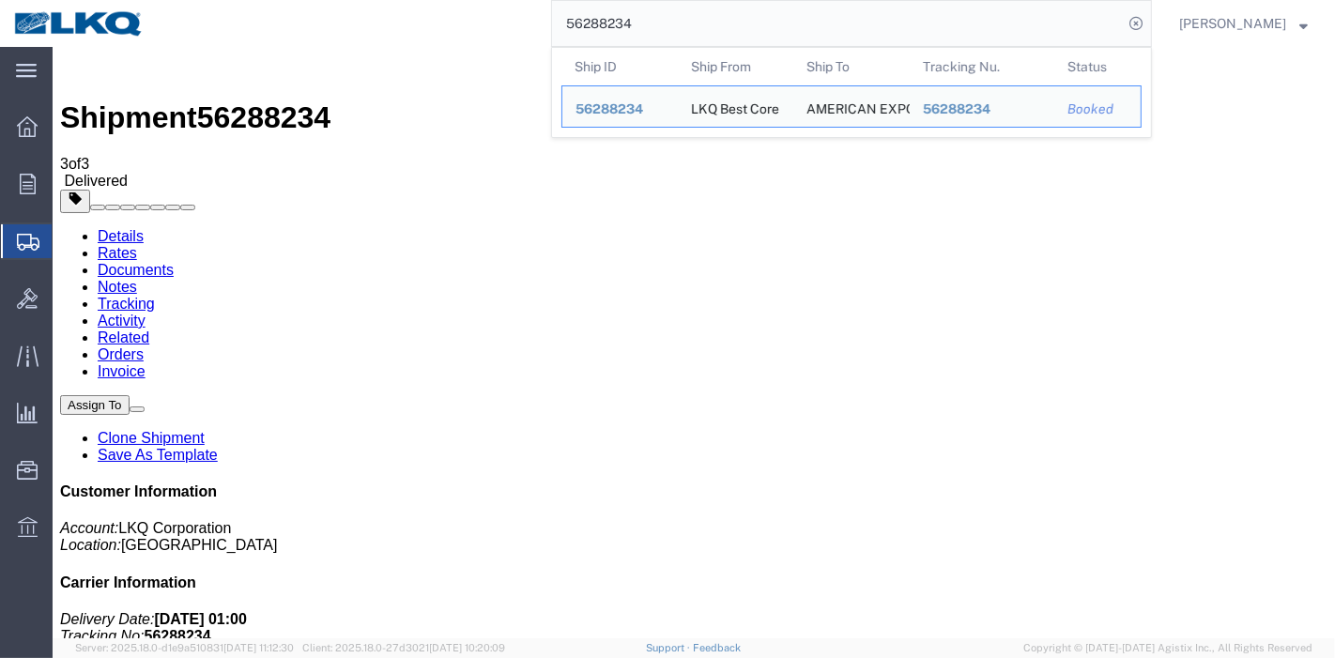
drag, startPoint x: 720, startPoint y: 29, endPoint x: 289, endPoint y: -8, distance: 432.4
click at [289, 0] on html "main_menu Created with Sketch. Collapse Menu Overview Orders Order Manager Crea…" at bounding box center [667, 329] width 1335 height 658
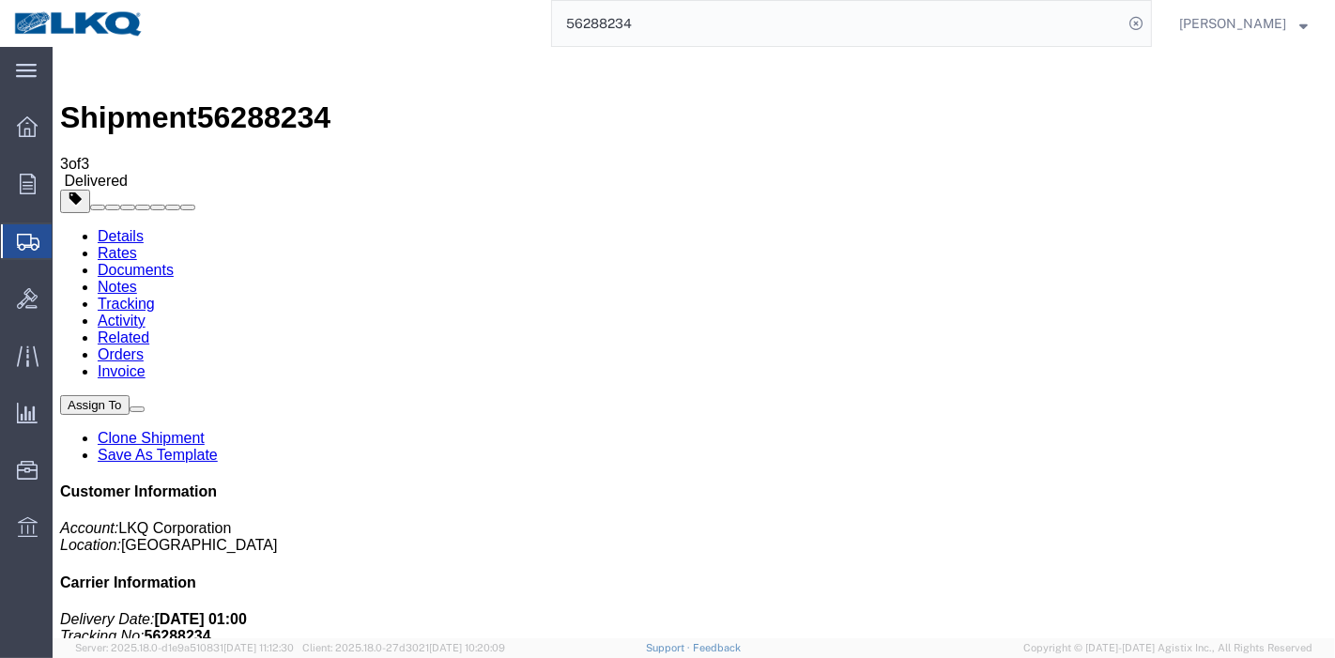
paste input "681802"
type input "56681802"
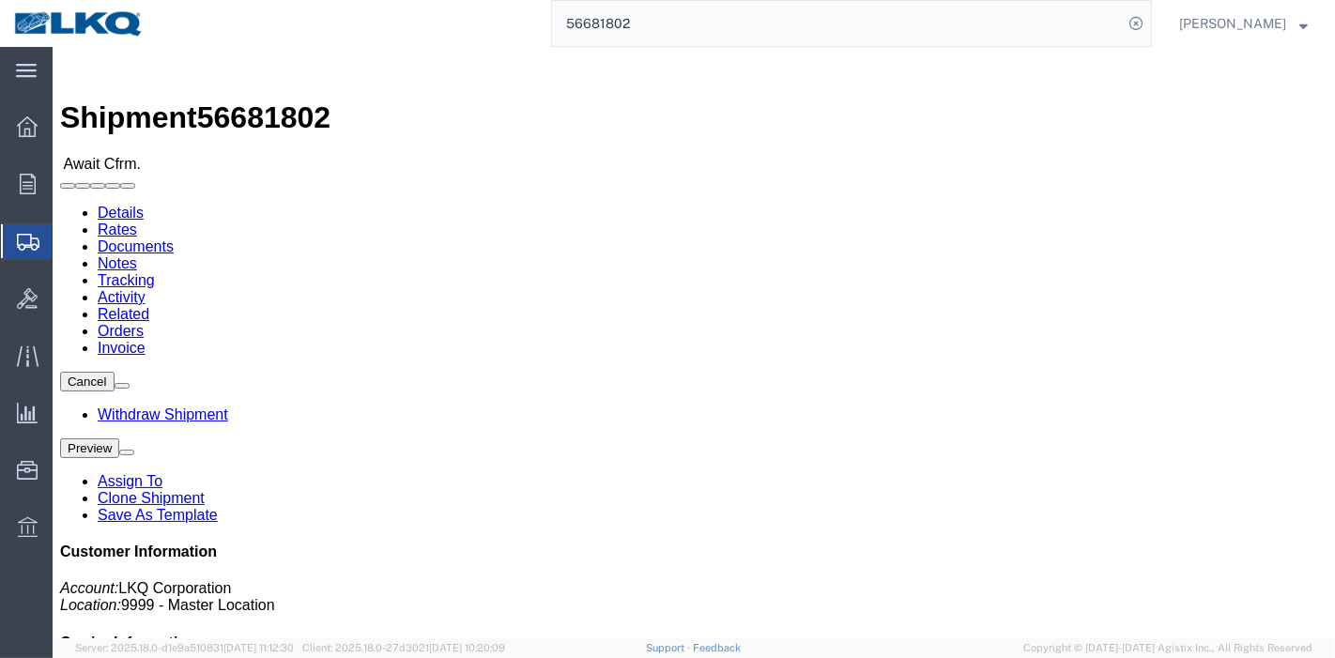
drag, startPoint x: 407, startPoint y: 119, endPoint x: 355, endPoint y: 72, distance: 70.5
click link "Tracking"
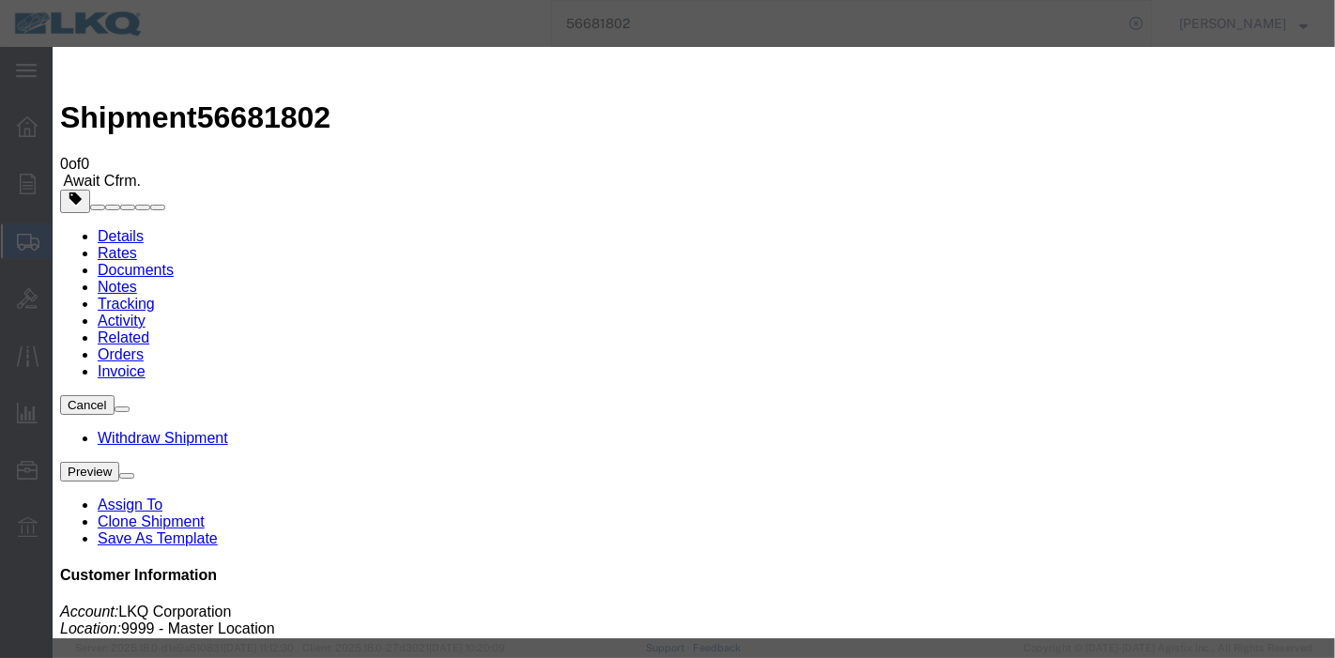
type input "09/11/2025"
type input "1:00 AM"
select select "DELIVRED"
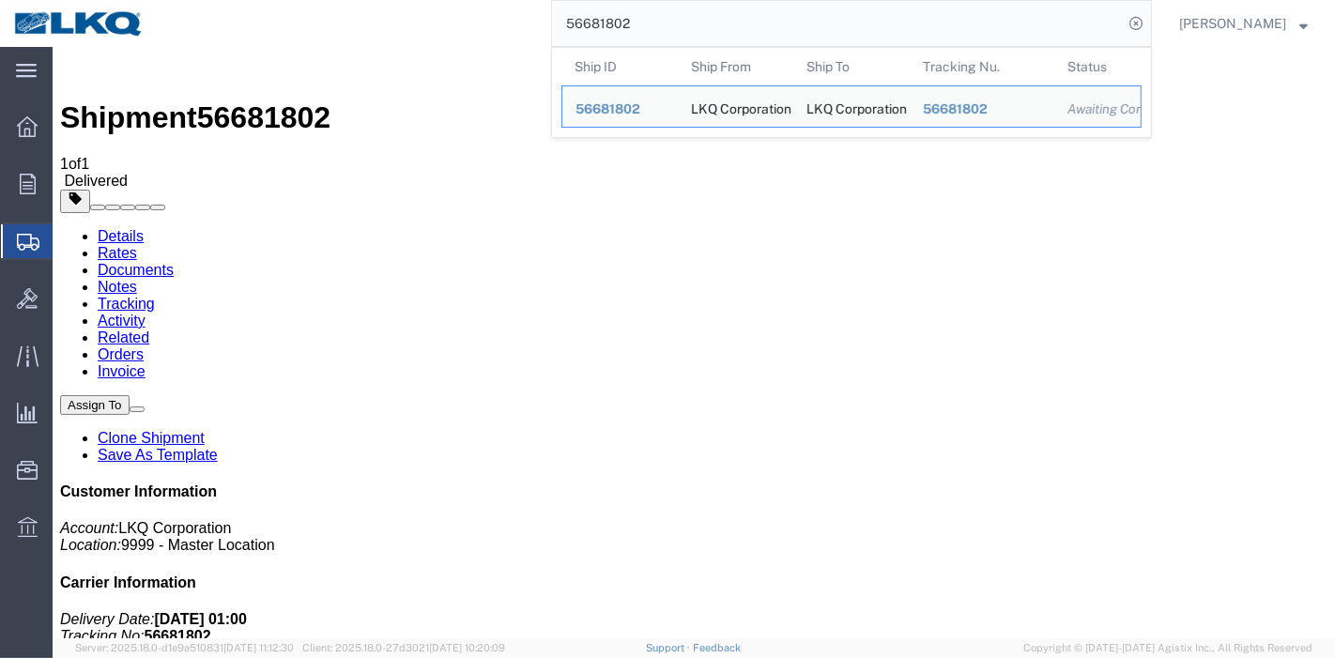
drag, startPoint x: 691, startPoint y: 18, endPoint x: 258, endPoint y: 7, distance: 432.9
click at [258, 7] on div "56681802 Ship ID Ship From Ship To Tracking Nu. Status Ship ID 56681802 Ship Fr…" at bounding box center [655, 23] width 994 height 47
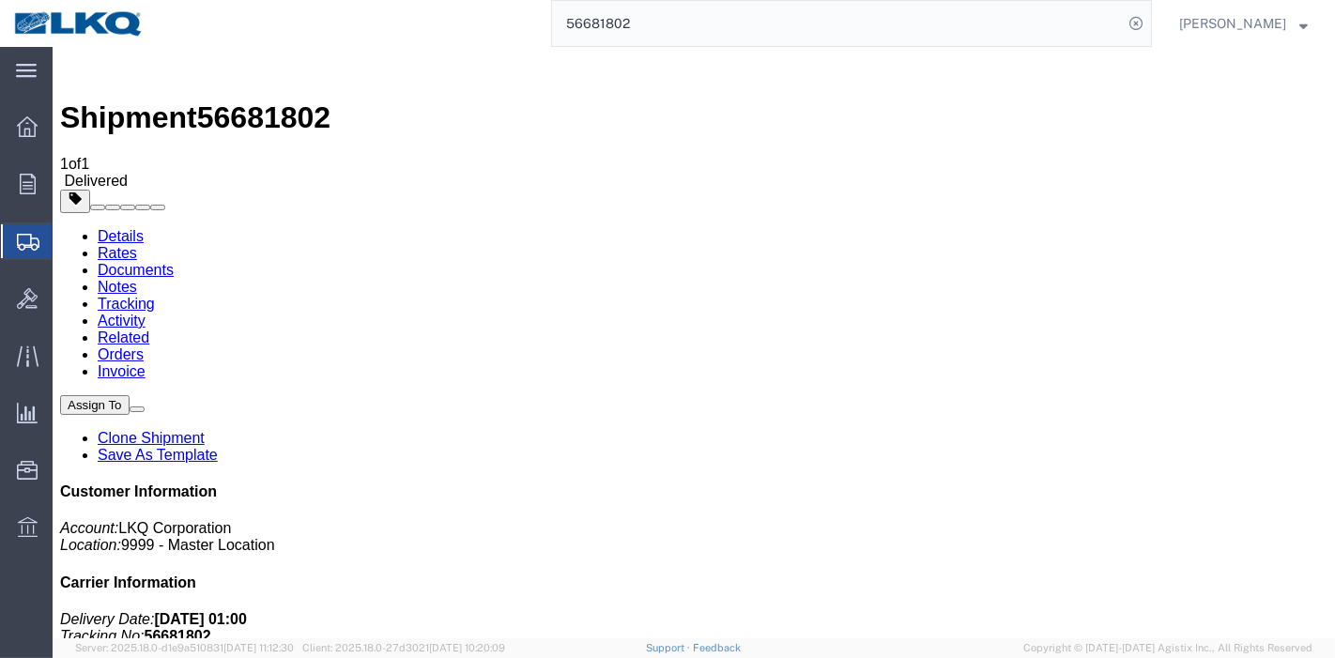
paste input "41761"
type input "56417612"
